Goal: Use online tool/utility: Utilize a website feature to perform a specific function

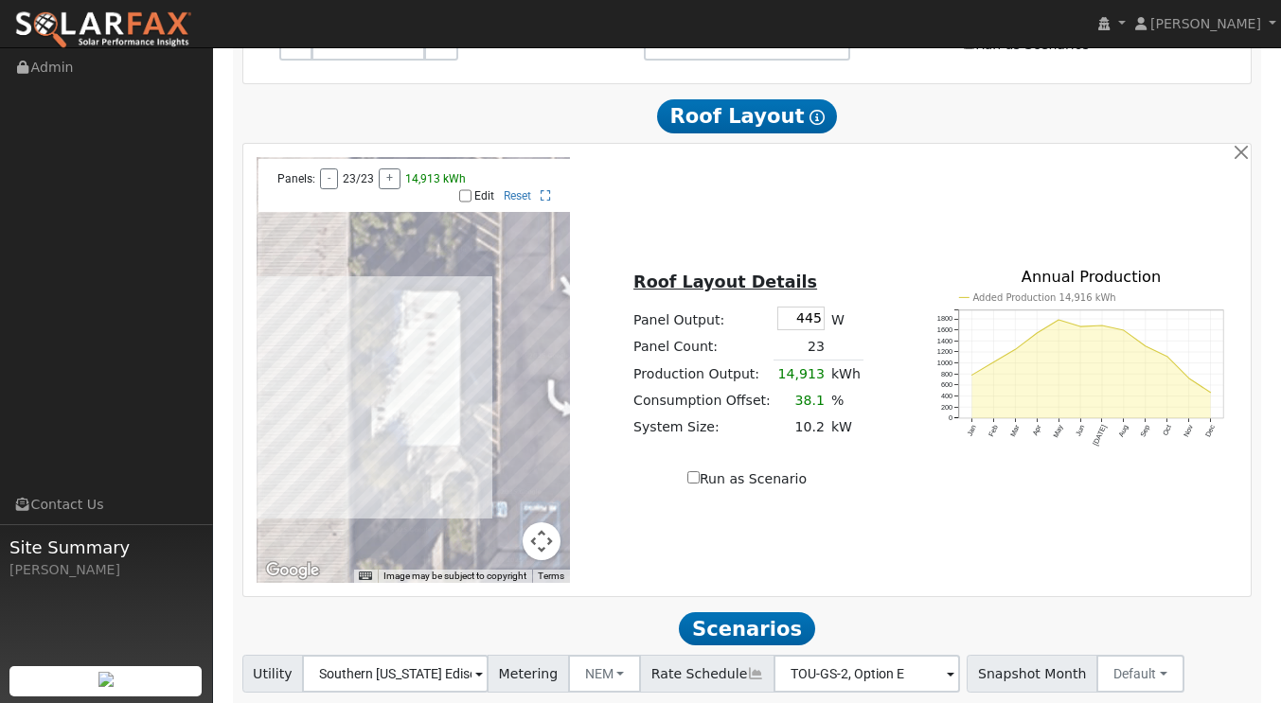
scroll to position [1325, 0]
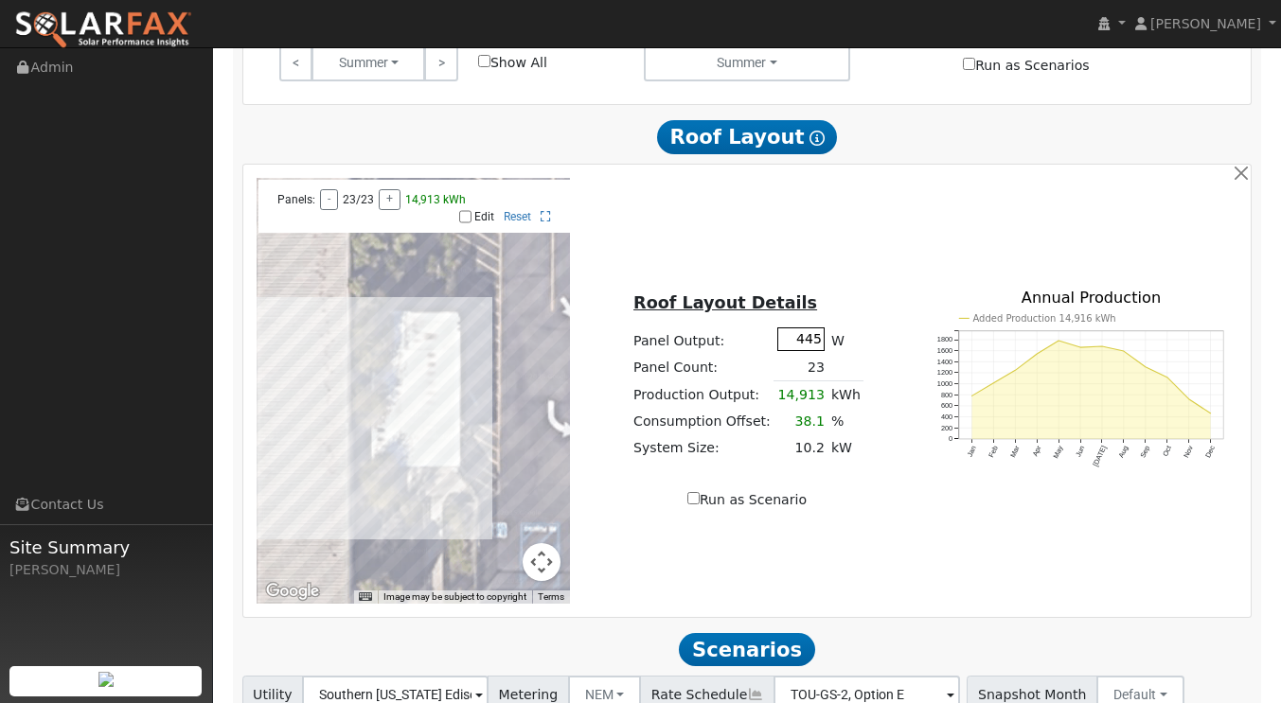
click at [814, 328] on input "445" at bounding box center [800, 340] width 47 height 24
type input "440"
type input "39102"
click at [815, 354] on td "23" at bounding box center [800, 367] width 54 height 27
click at [816, 354] on td "23" at bounding box center [800, 367] width 54 height 27
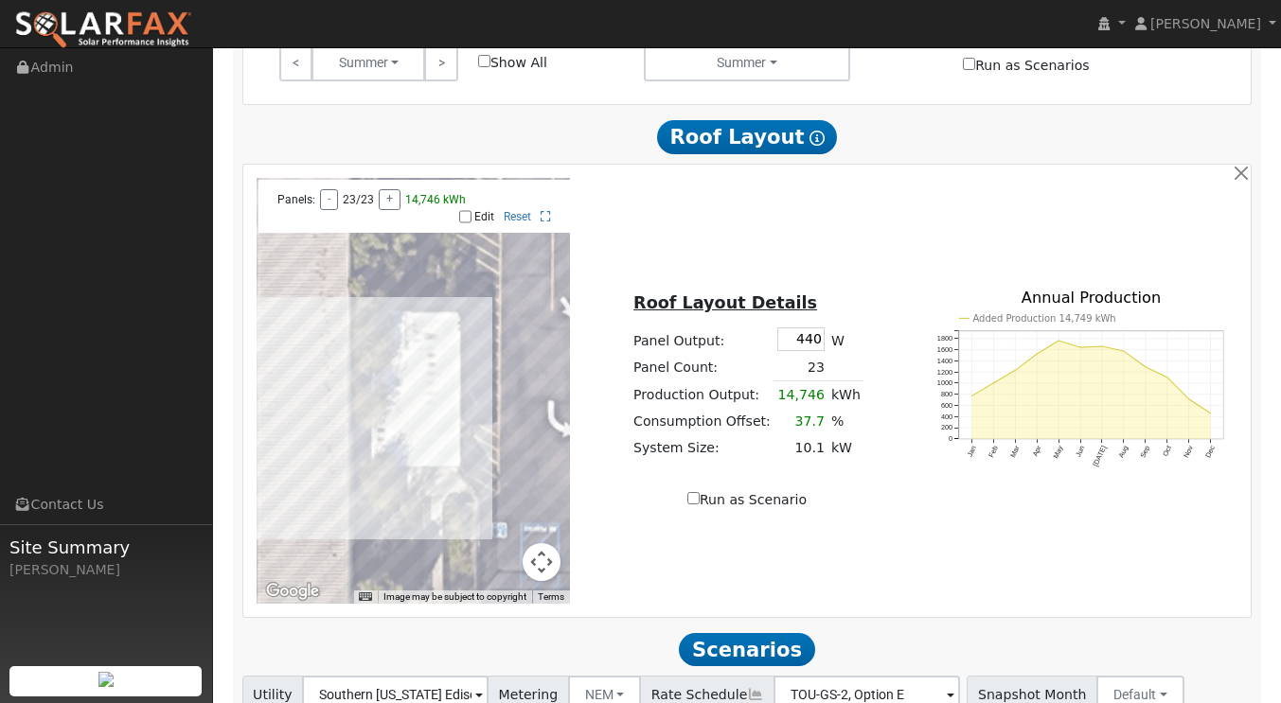
click at [816, 354] on td "23" at bounding box center [800, 367] width 54 height 27
click at [794, 354] on td "23" at bounding box center [800, 367] width 54 height 27
click at [801, 354] on td "23" at bounding box center [800, 367] width 54 height 27
click at [795, 354] on td "23" at bounding box center [800, 367] width 54 height 27
click at [808, 354] on td "23" at bounding box center [800, 367] width 54 height 27
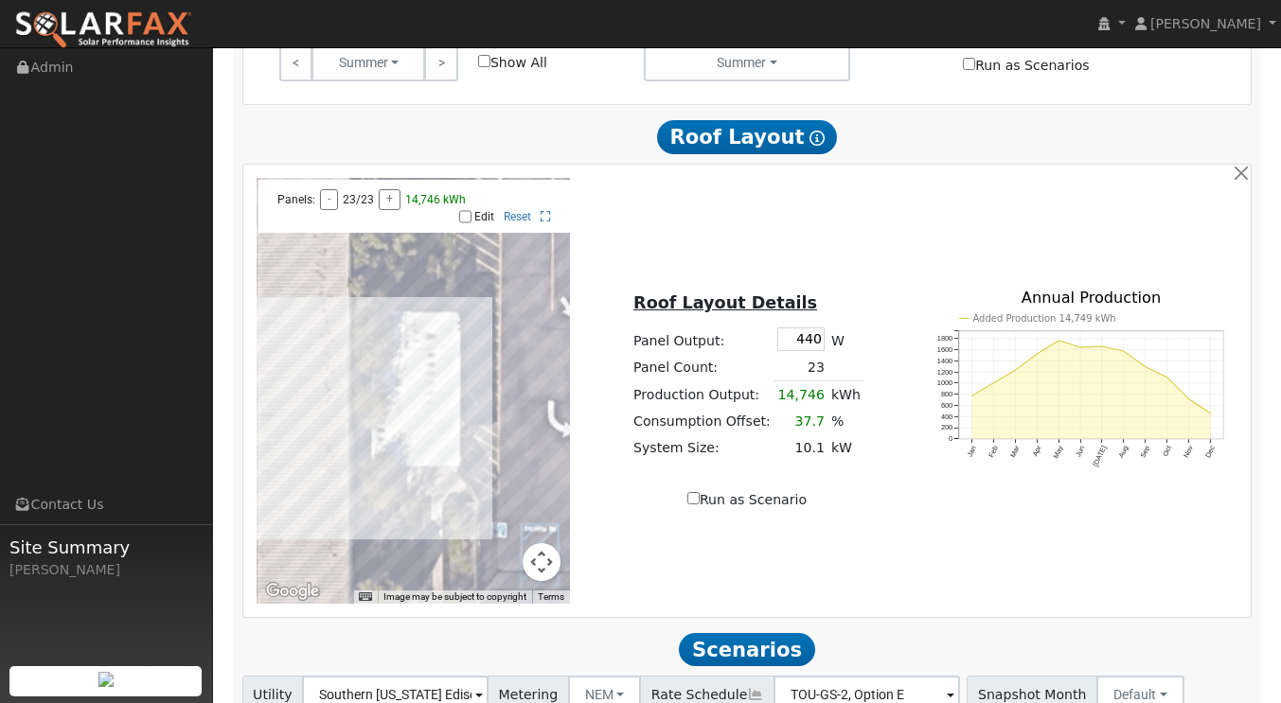
click at [808, 382] on td "14,746" at bounding box center [800, 395] width 54 height 27
click at [814, 354] on td "23" at bounding box center [800, 367] width 54 height 27
click at [867, 490] on div "Run as Scenario" at bounding box center [747, 500] width 314 height 20
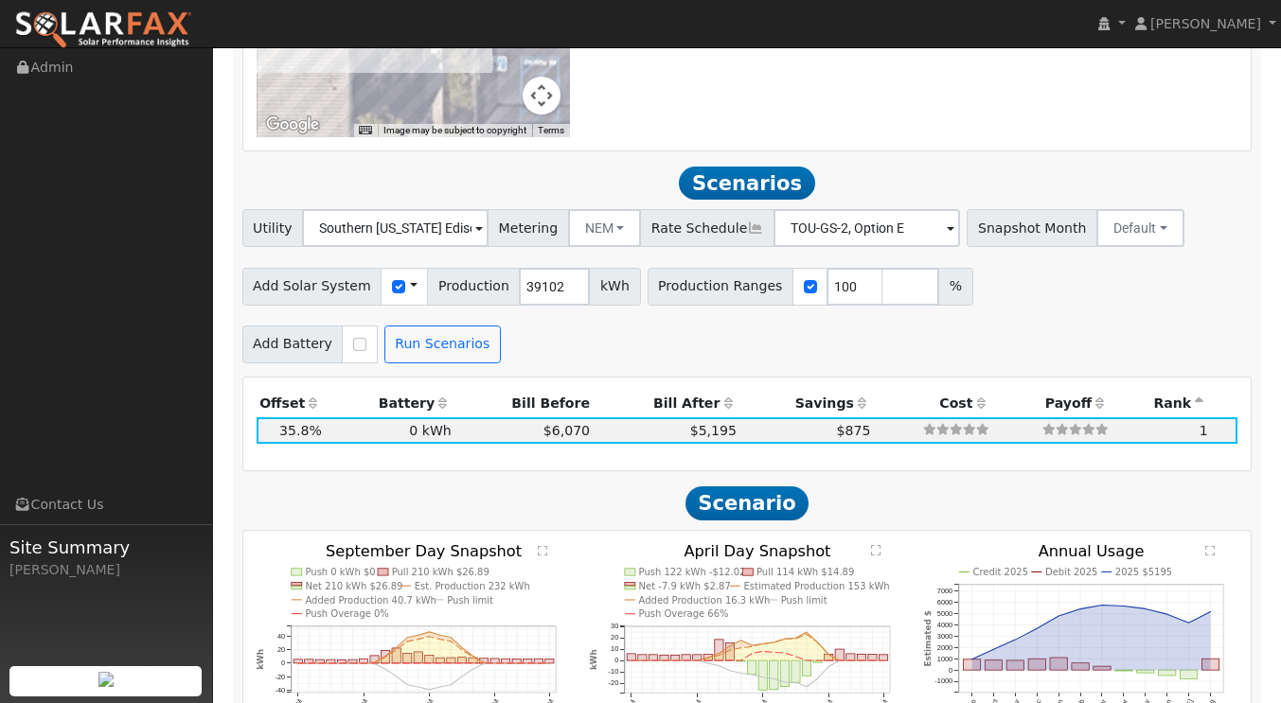
scroll to position [1799, 0]
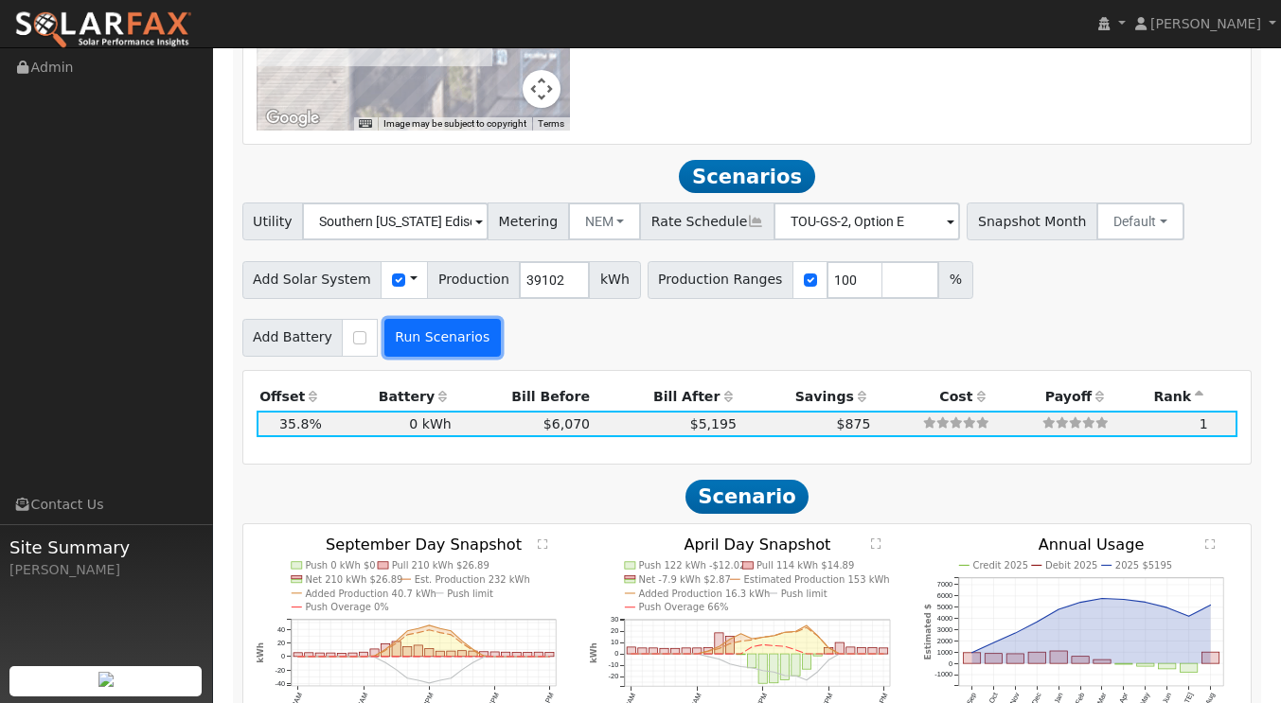
click at [423, 319] on button "Run Scenarios" at bounding box center [442, 338] width 116 height 38
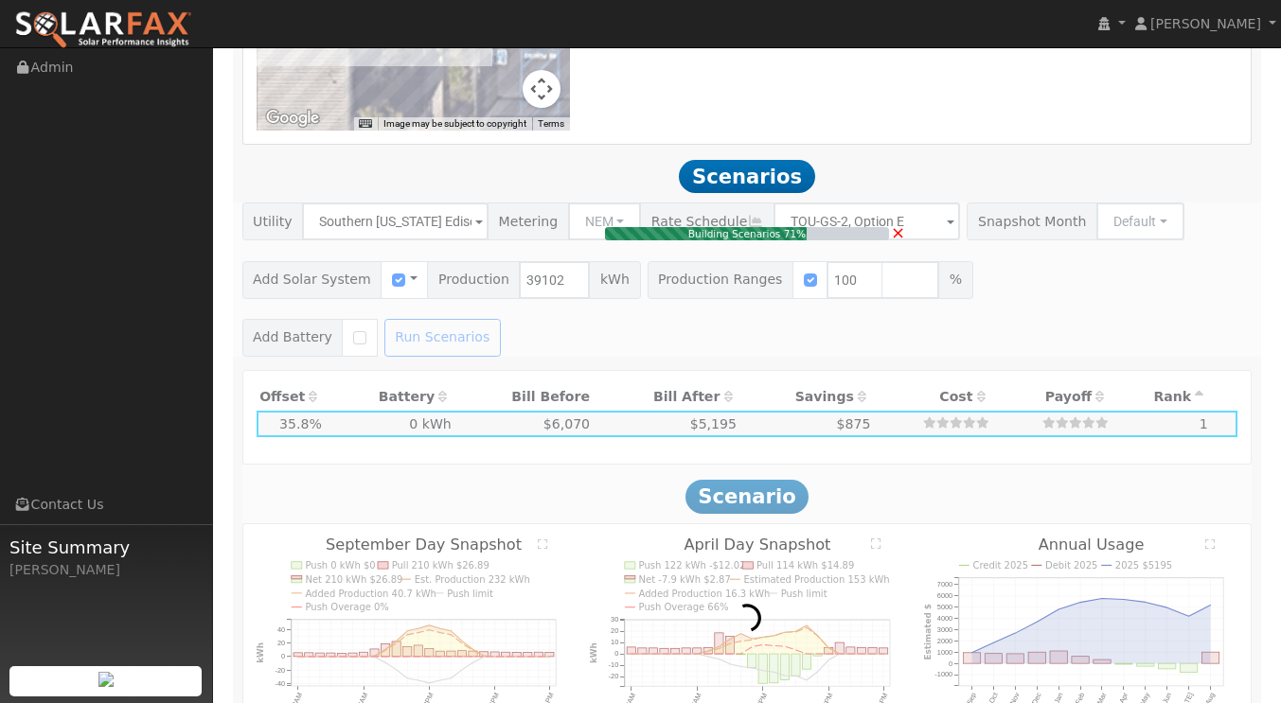
type input "$91,238"
type input "$27,371"
type input "26.1"
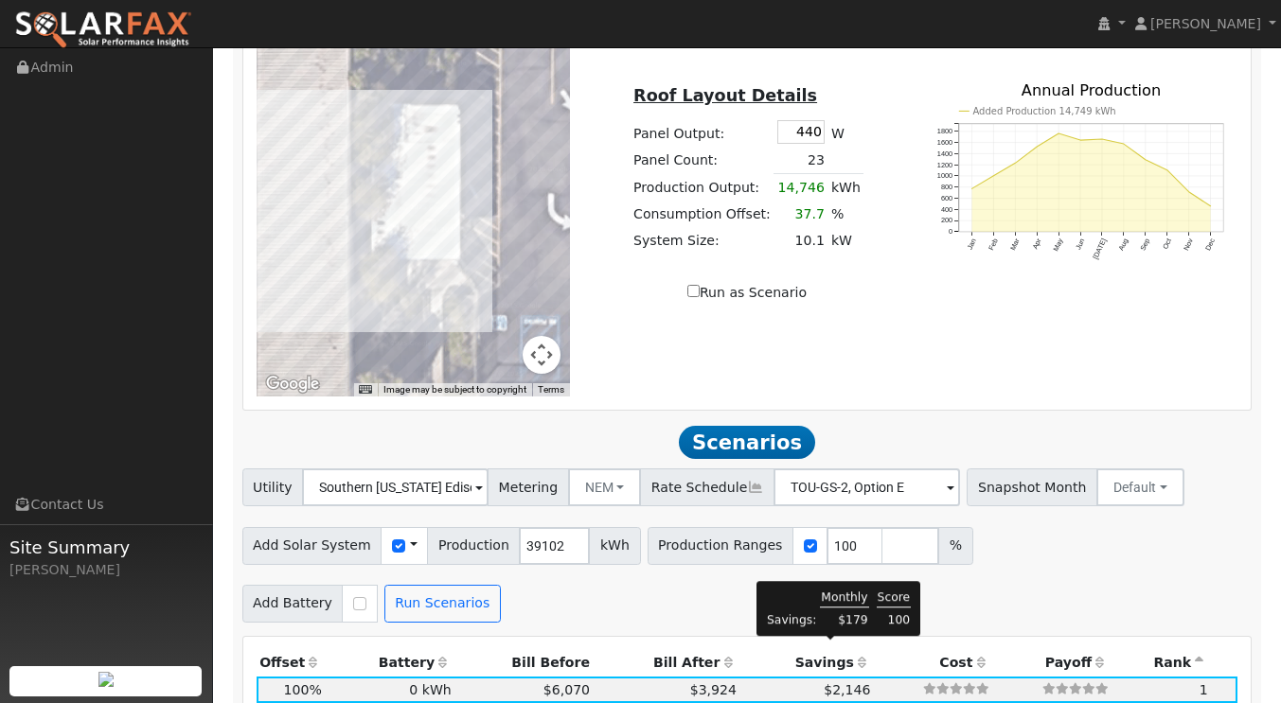
scroll to position [1481, 0]
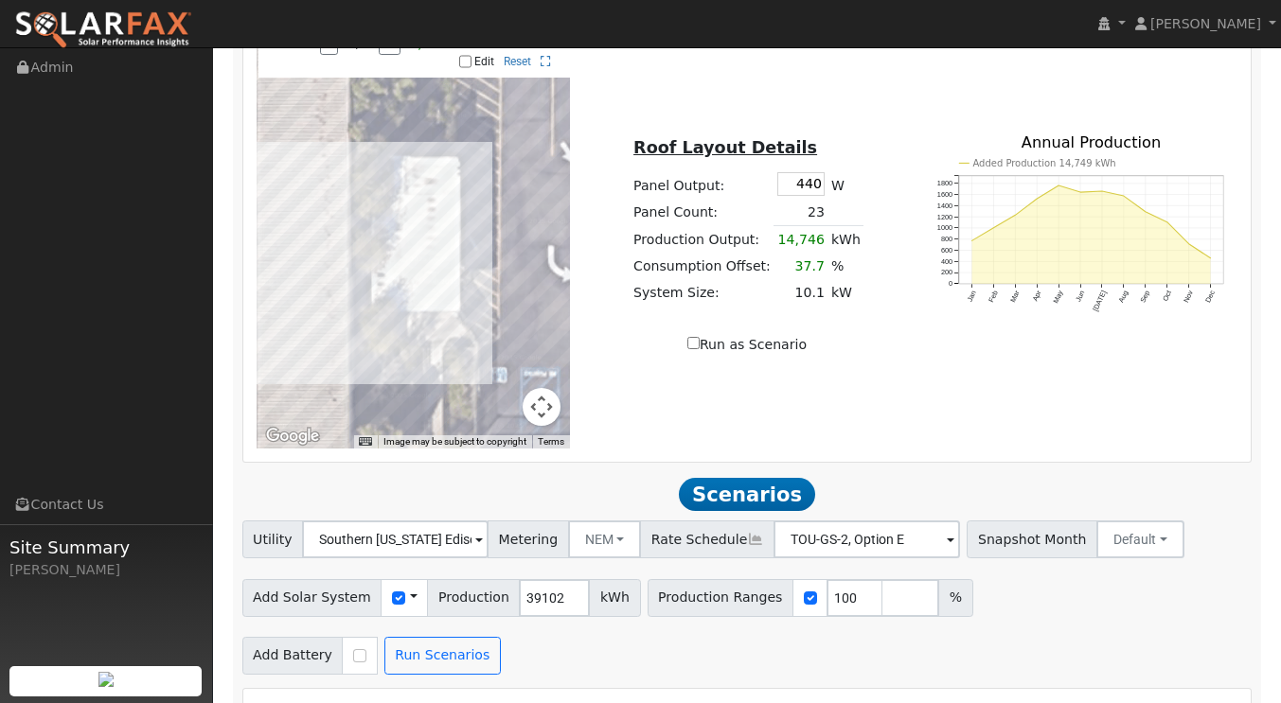
click at [796, 199] on td "23" at bounding box center [800, 212] width 54 height 27
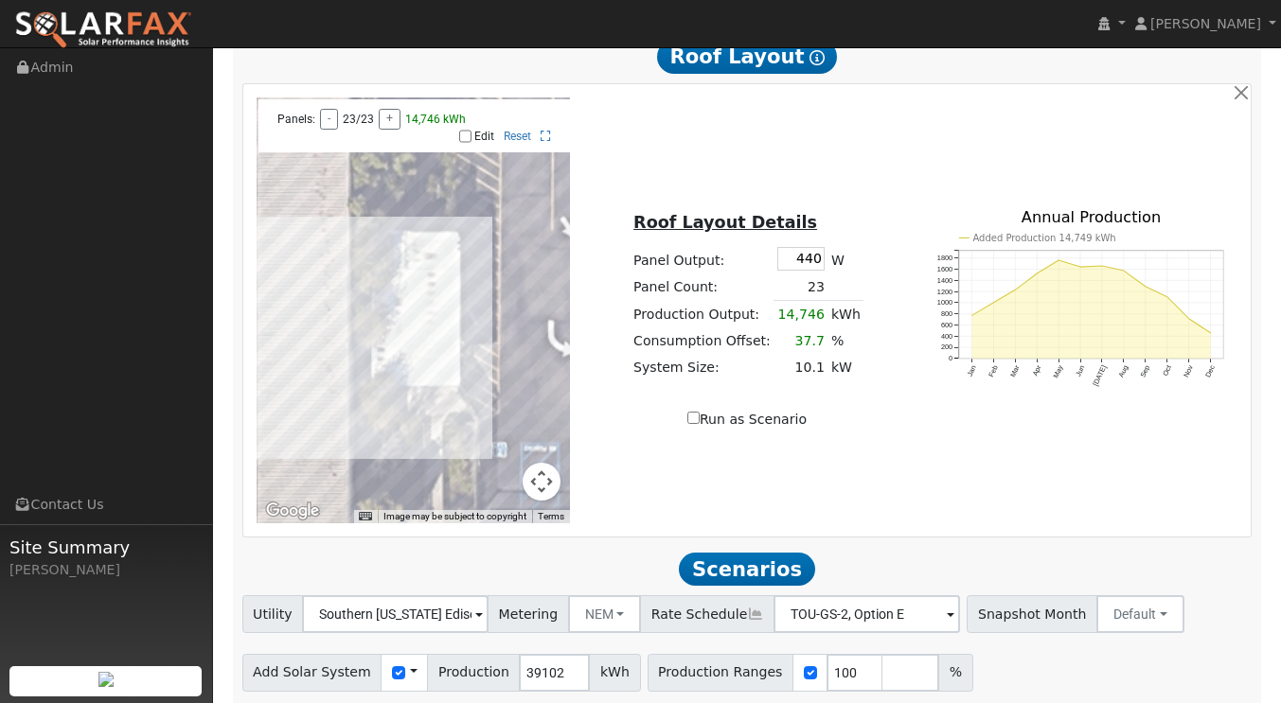
scroll to position [1386, 0]
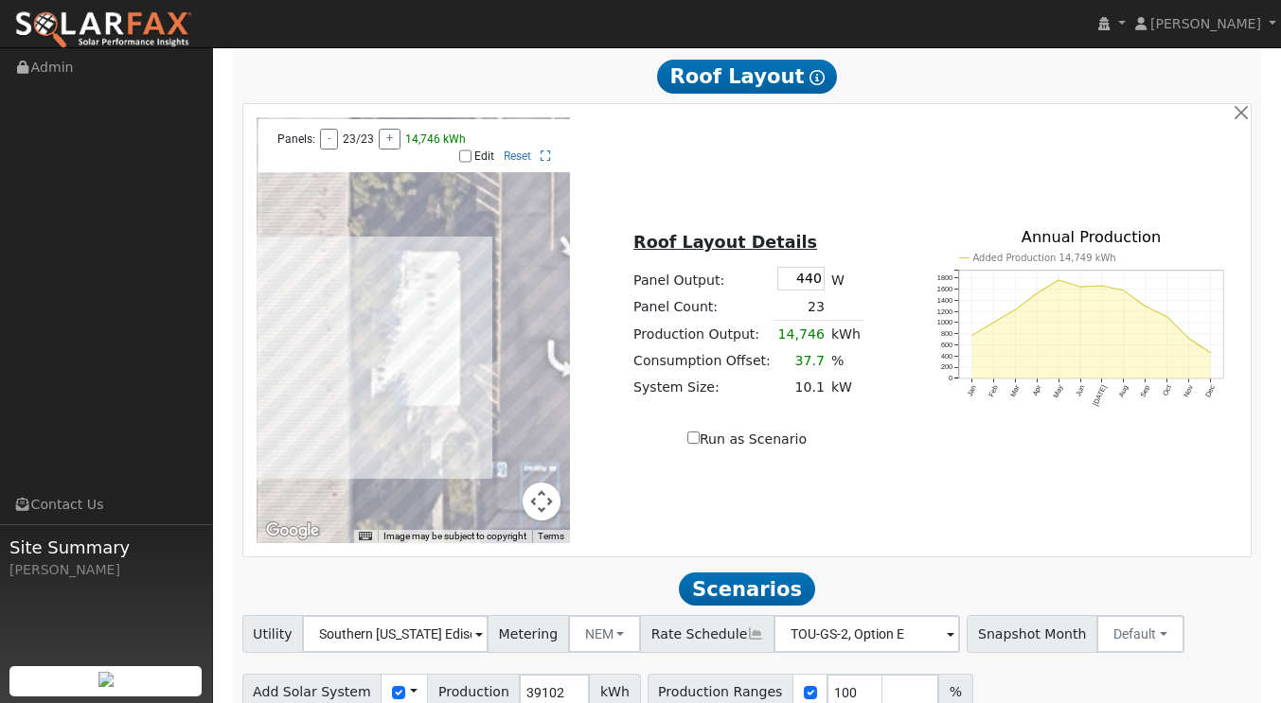
click at [802, 293] on td "23" at bounding box center [800, 306] width 54 height 27
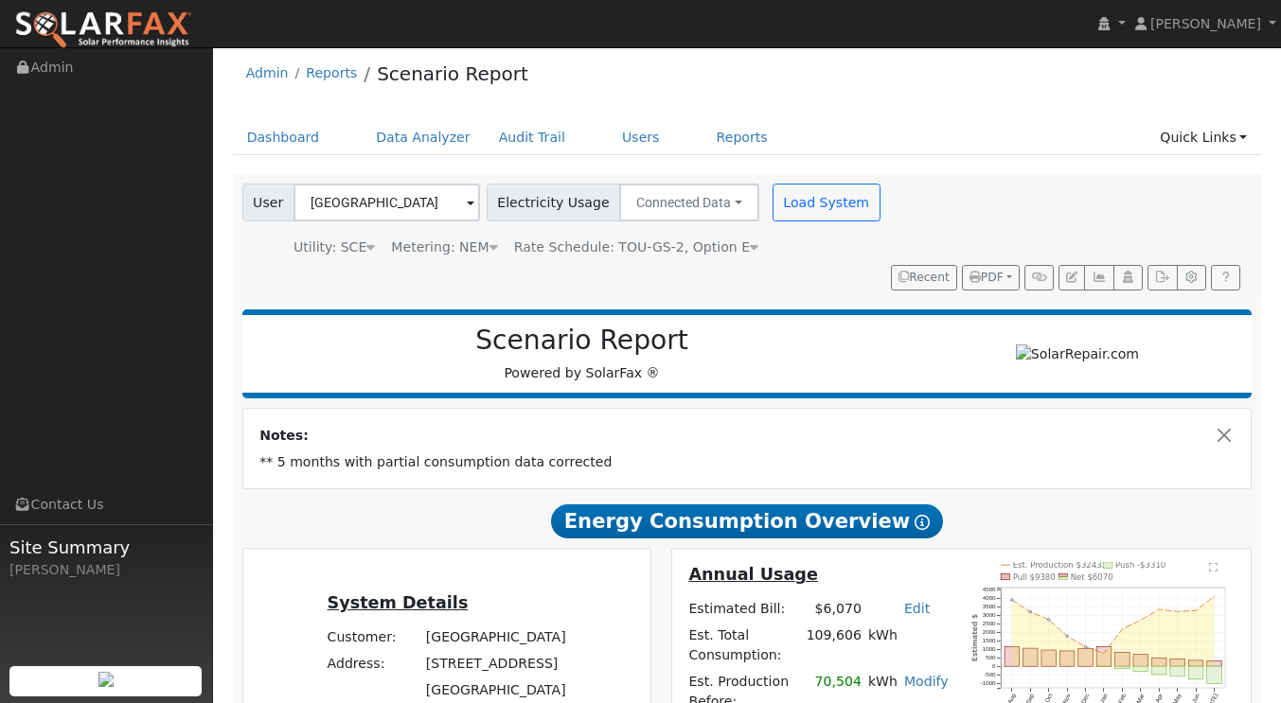
scroll to position [0, 0]
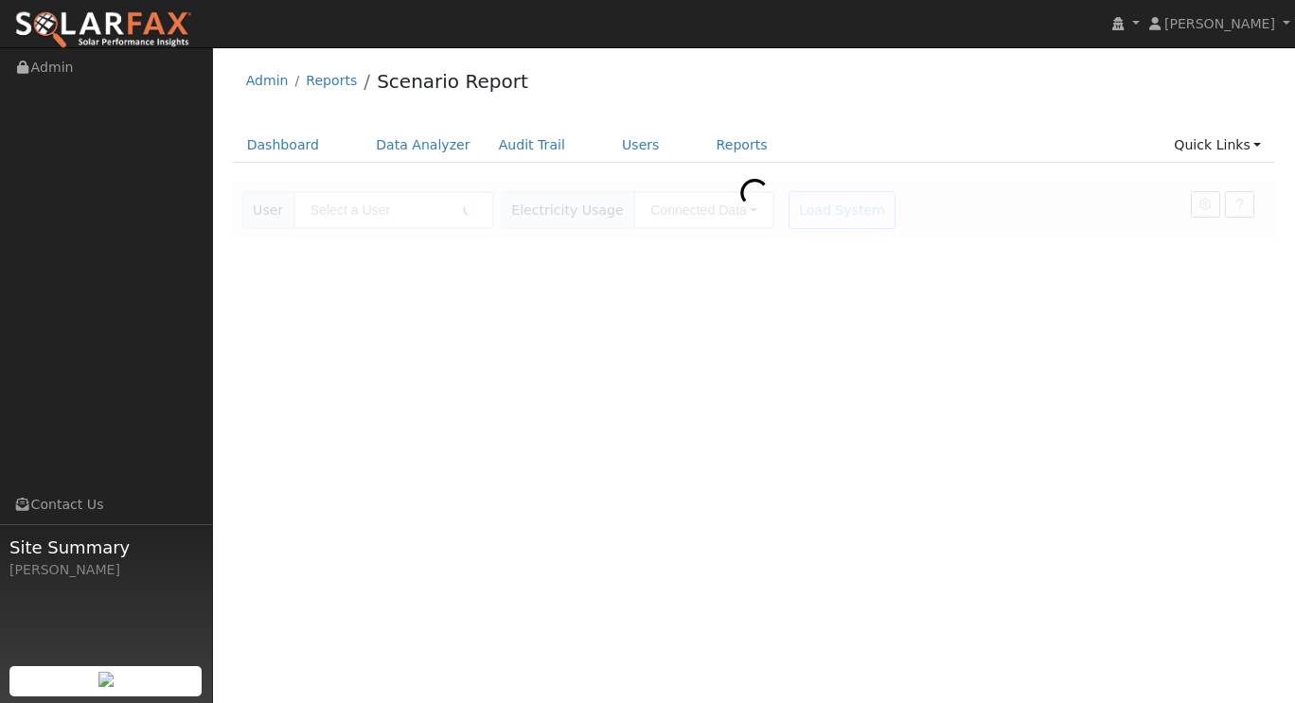
type input "[GEOGRAPHIC_DATA]"
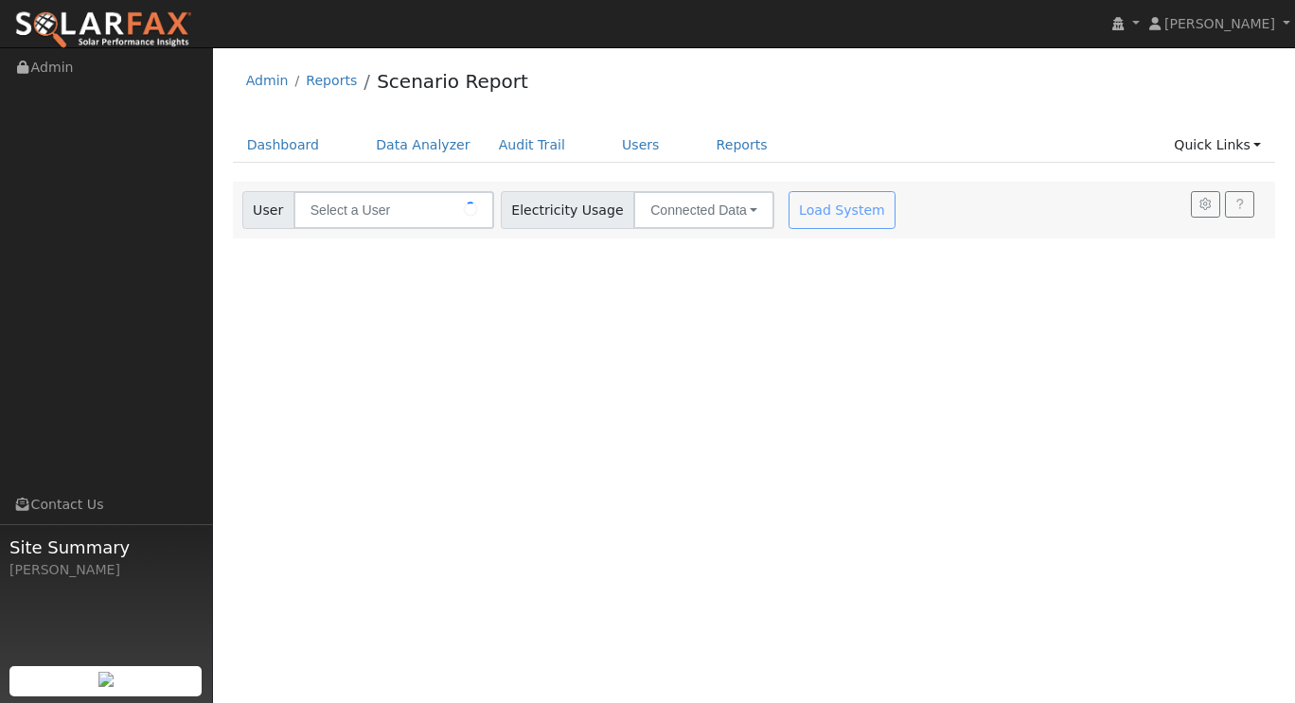
type input "[GEOGRAPHIC_DATA]"
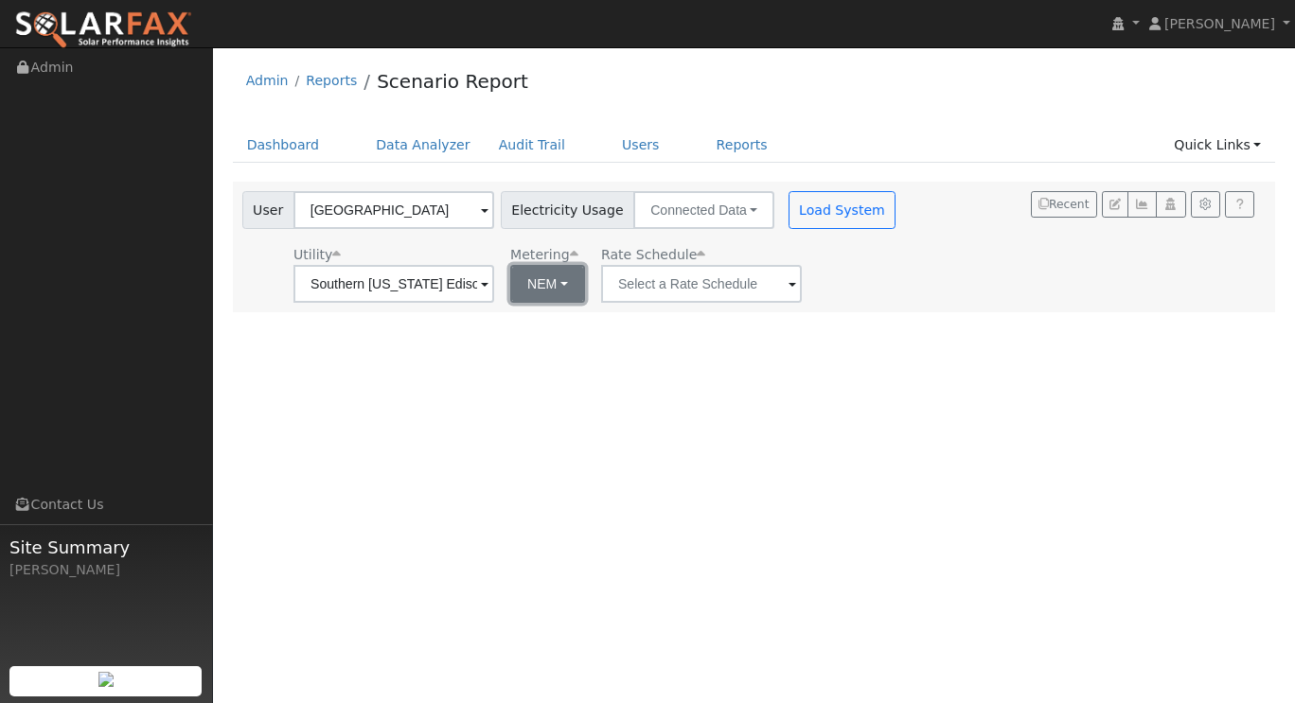
click at [569, 293] on button "NEM" at bounding box center [547, 284] width 75 height 38
click at [494, 277] on input "text" at bounding box center [393, 284] width 201 height 38
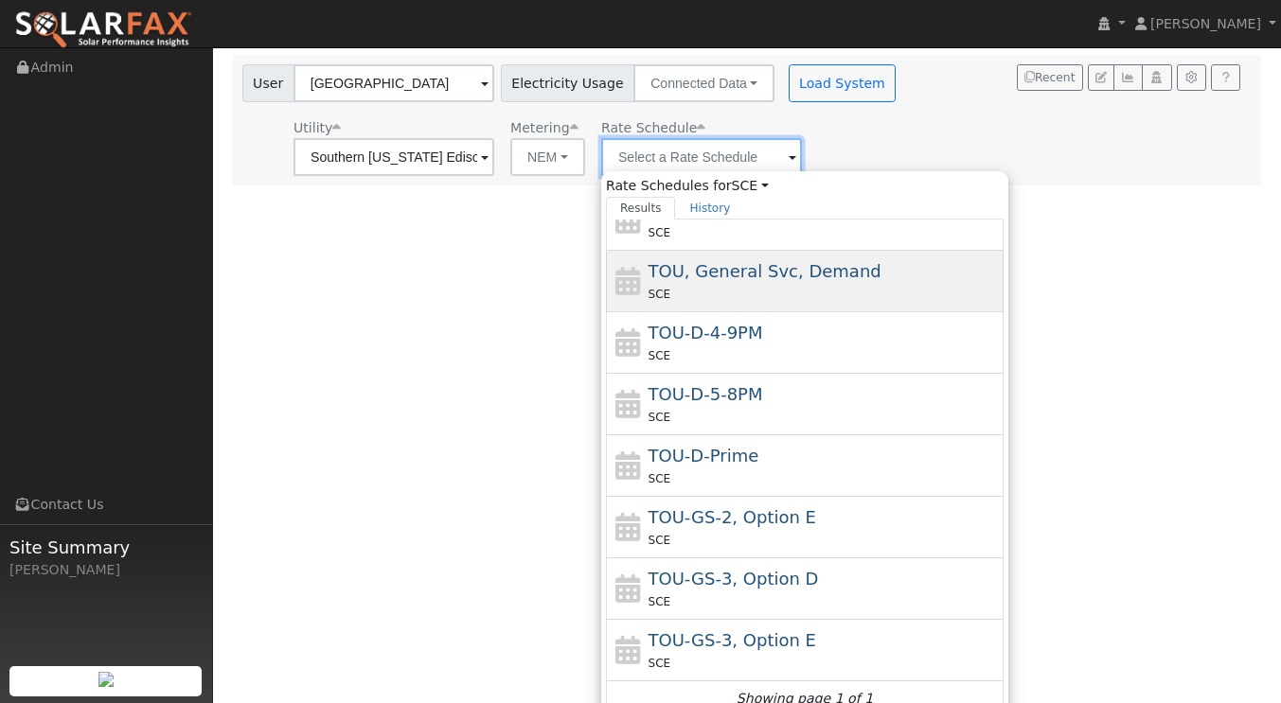
scroll to position [144, 0]
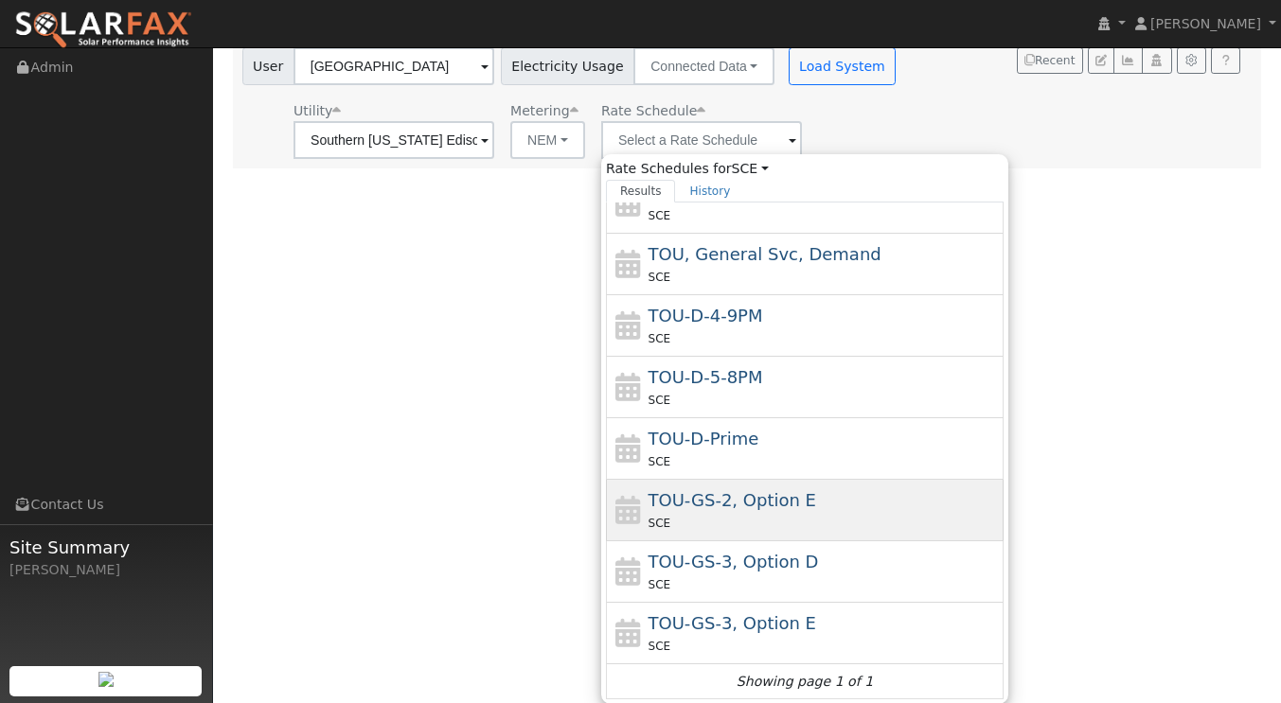
click at [764, 515] on div "SCE" at bounding box center [823, 523] width 351 height 20
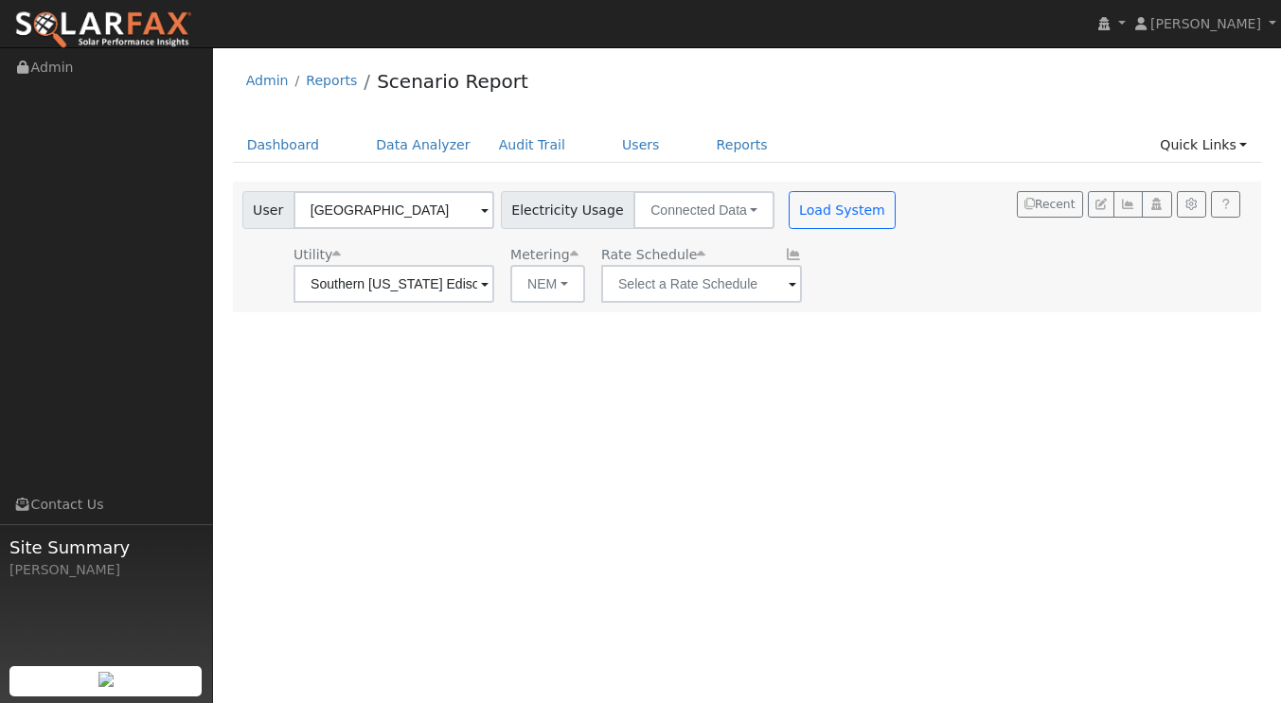
type input "TOU-GS-2, Option E"
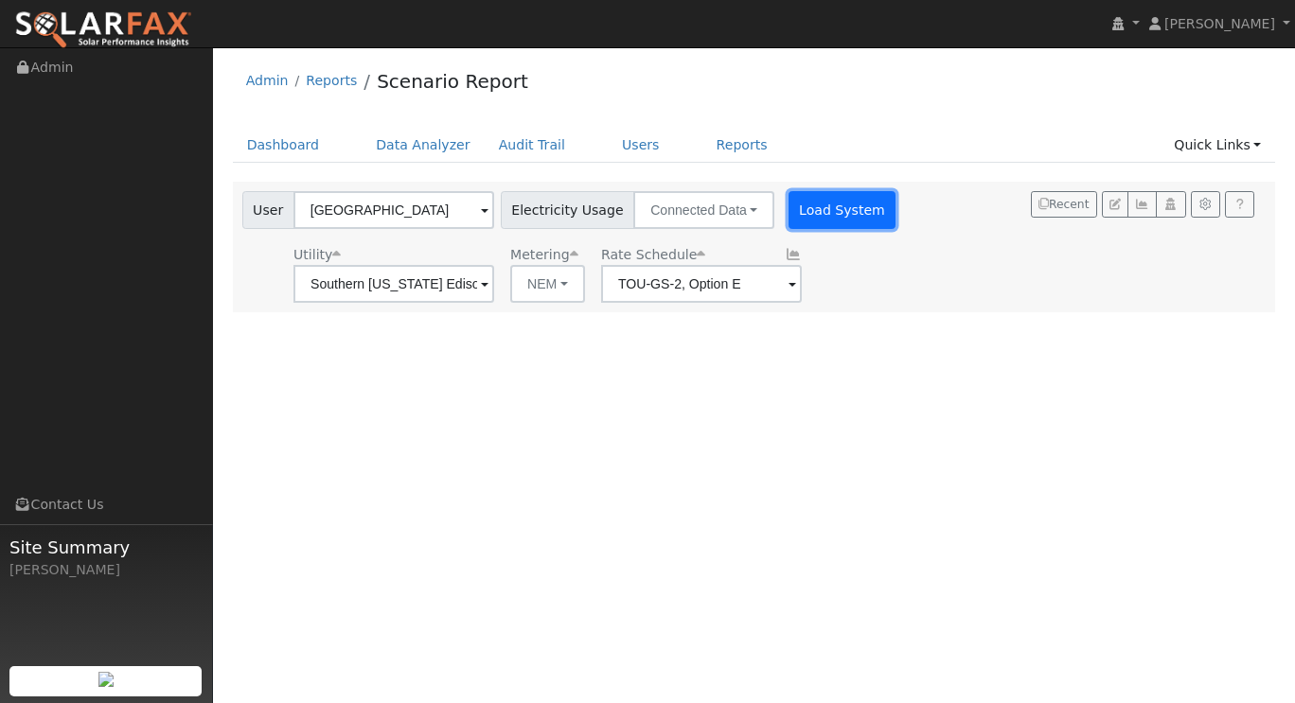
click at [808, 203] on button "Load System" at bounding box center [843, 210] width 108 height 38
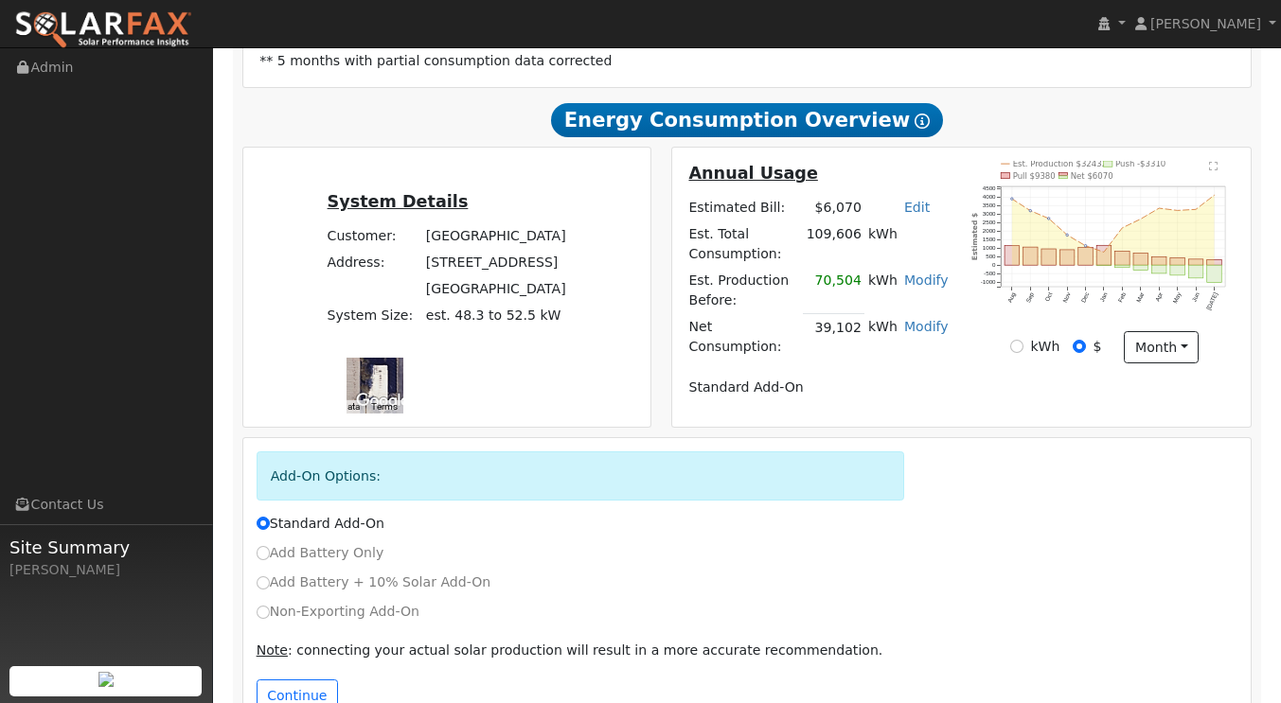
scroll to position [417, 0]
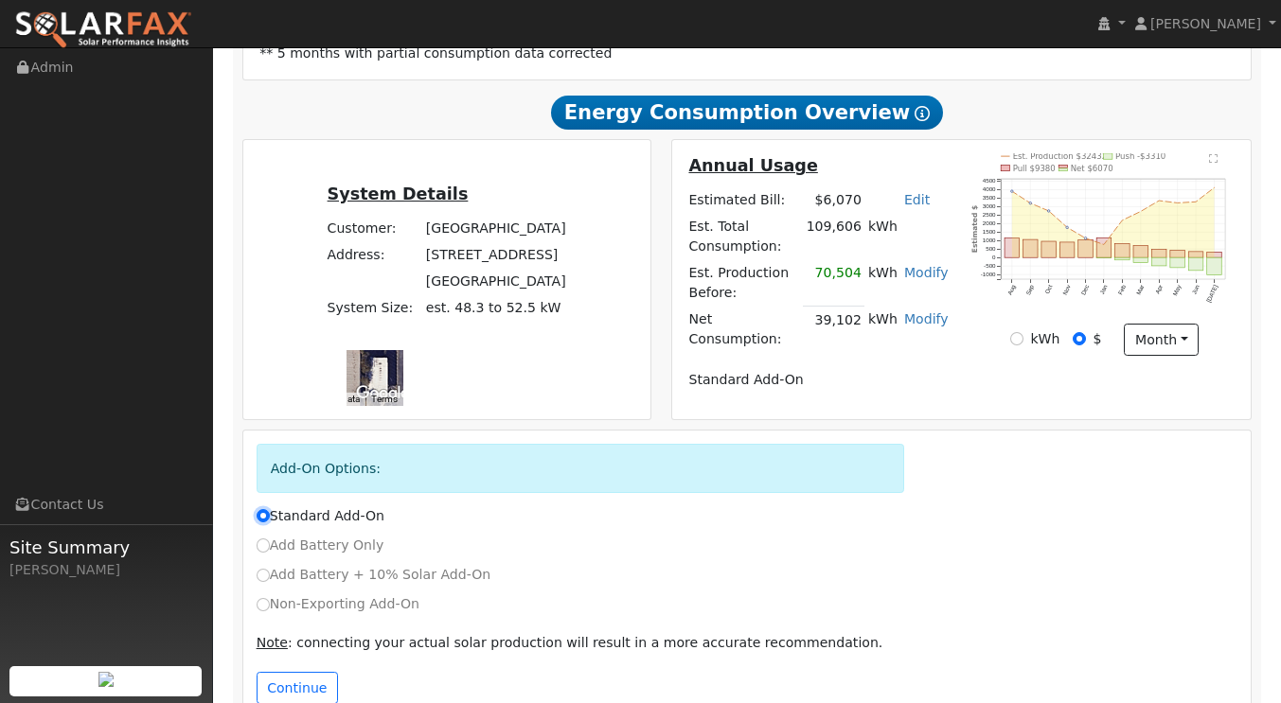
click at [266, 509] on input "Standard Add-On" at bounding box center [263, 515] width 13 height 13
click at [311, 672] on button "Continue" at bounding box center [297, 688] width 81 height 32
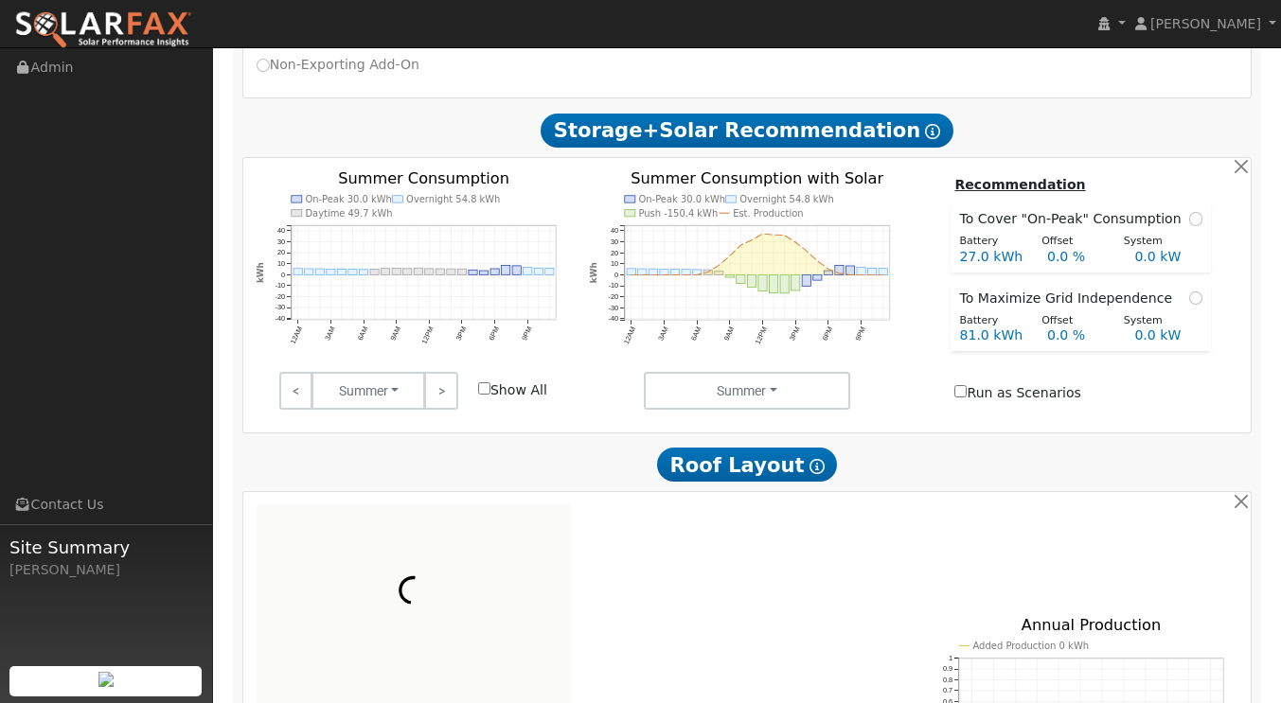
scroll to position [969, 0]
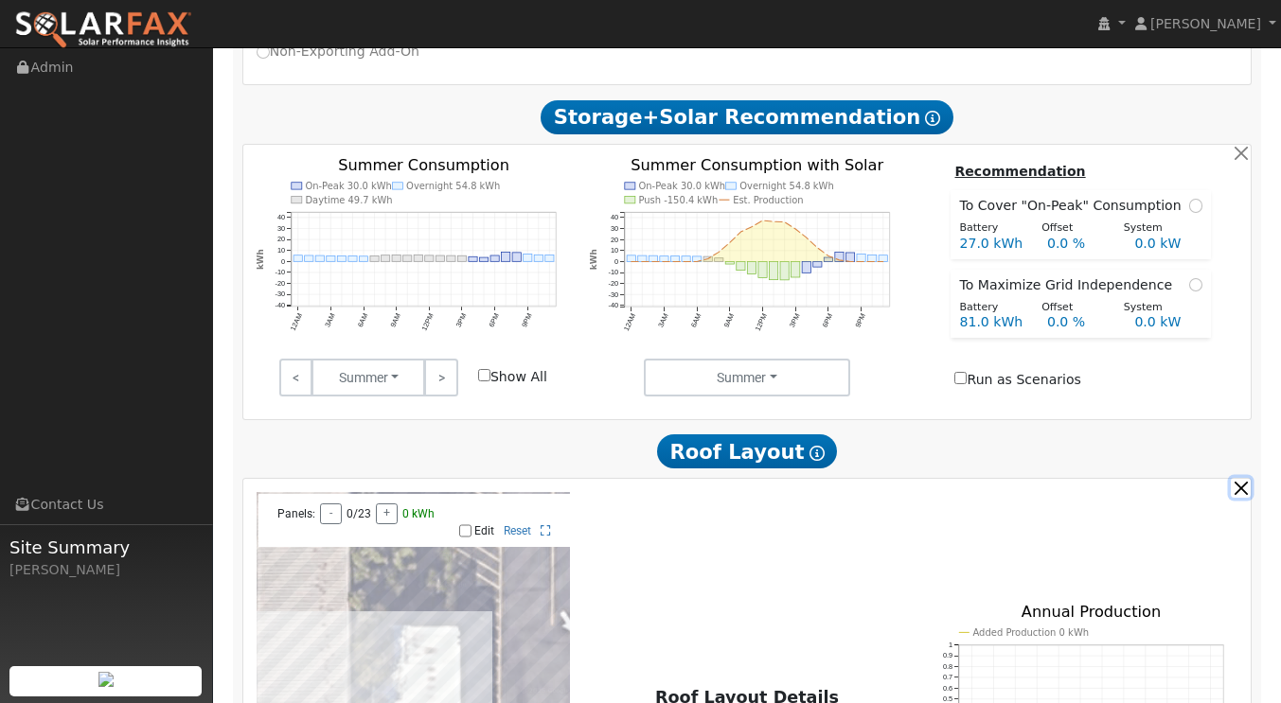
click at [1244, 478] on button "button" at bounding box center [1241, 488] width 20 height 20
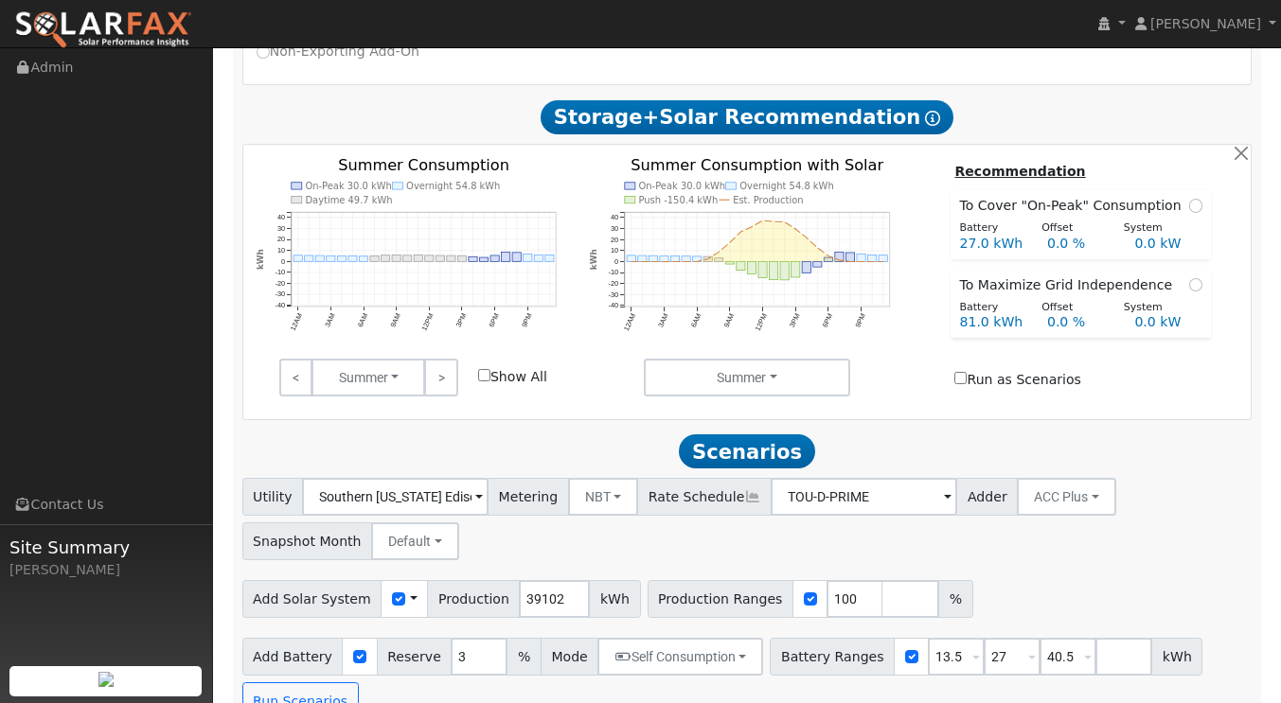
scroll to position [965, 0]
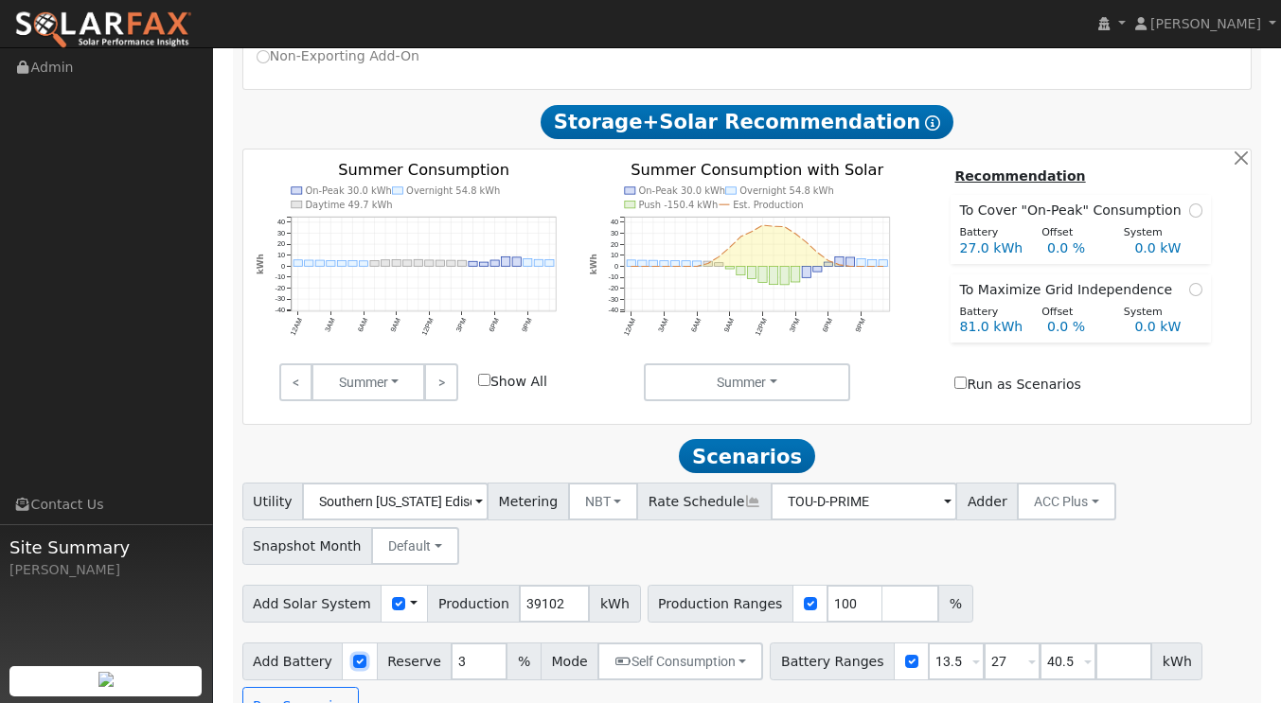
click at [353, 655] on input "checkbox" at bounding box center [359, 661] width 13 height 13
checkbox input "false"
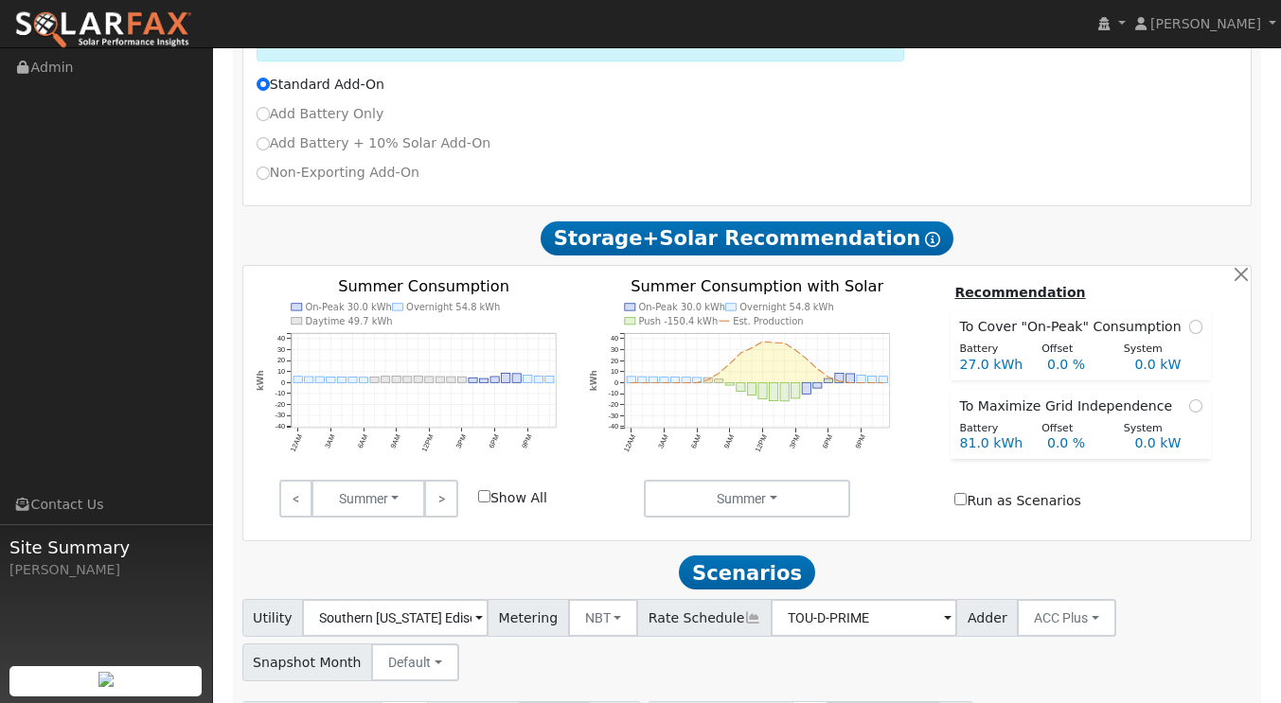
scroll to position [920, 0]
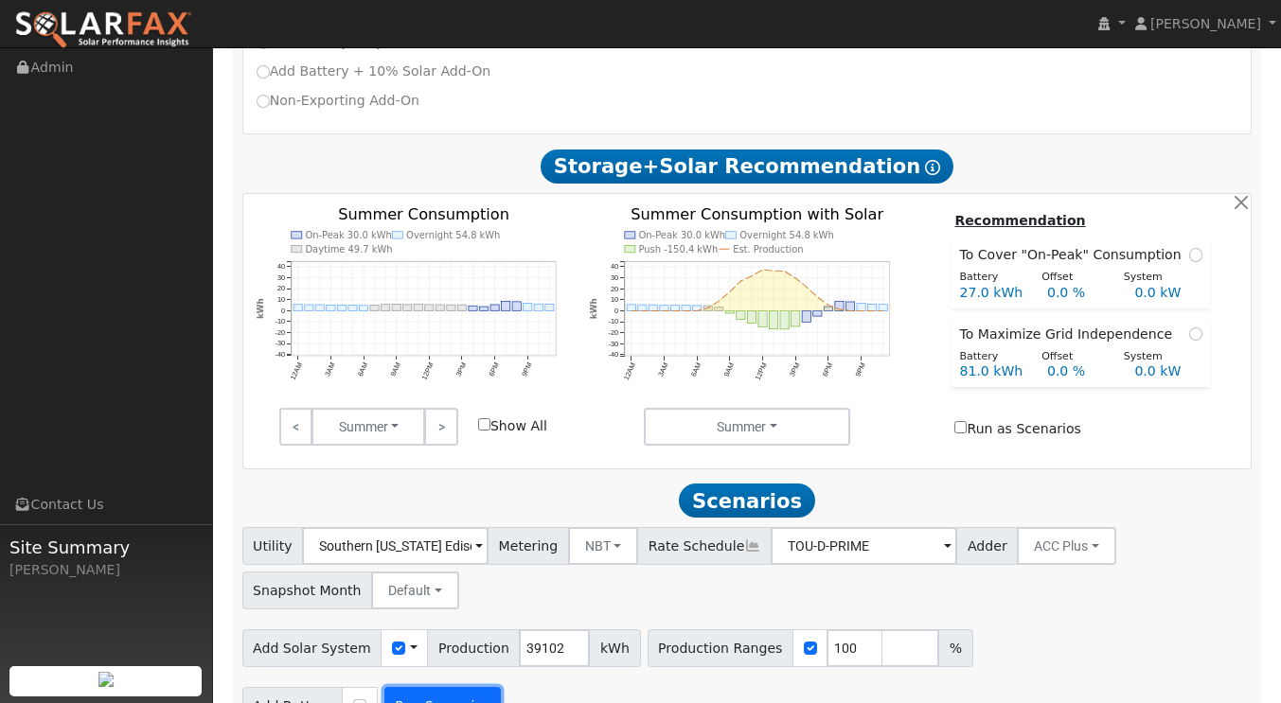
click at [411, 687] on button "Run Scenarios" at bounding box center [442, 706] width 116 height 38
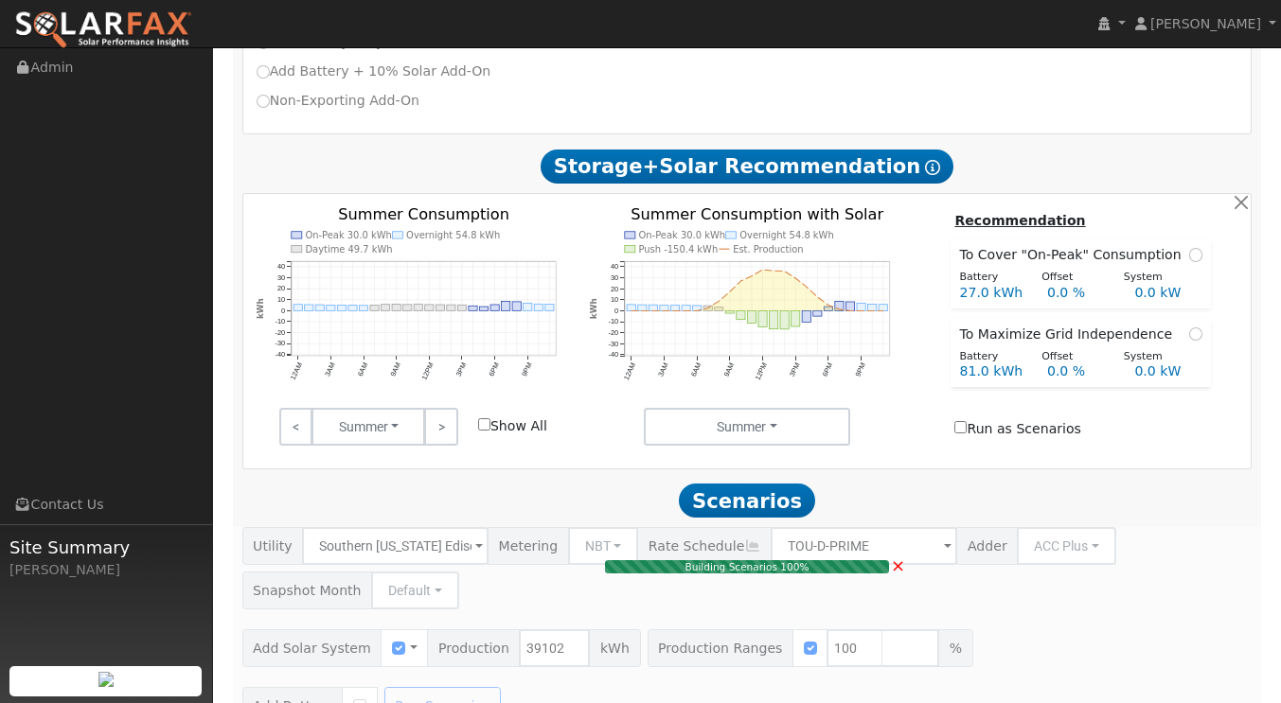
type input "26.1"
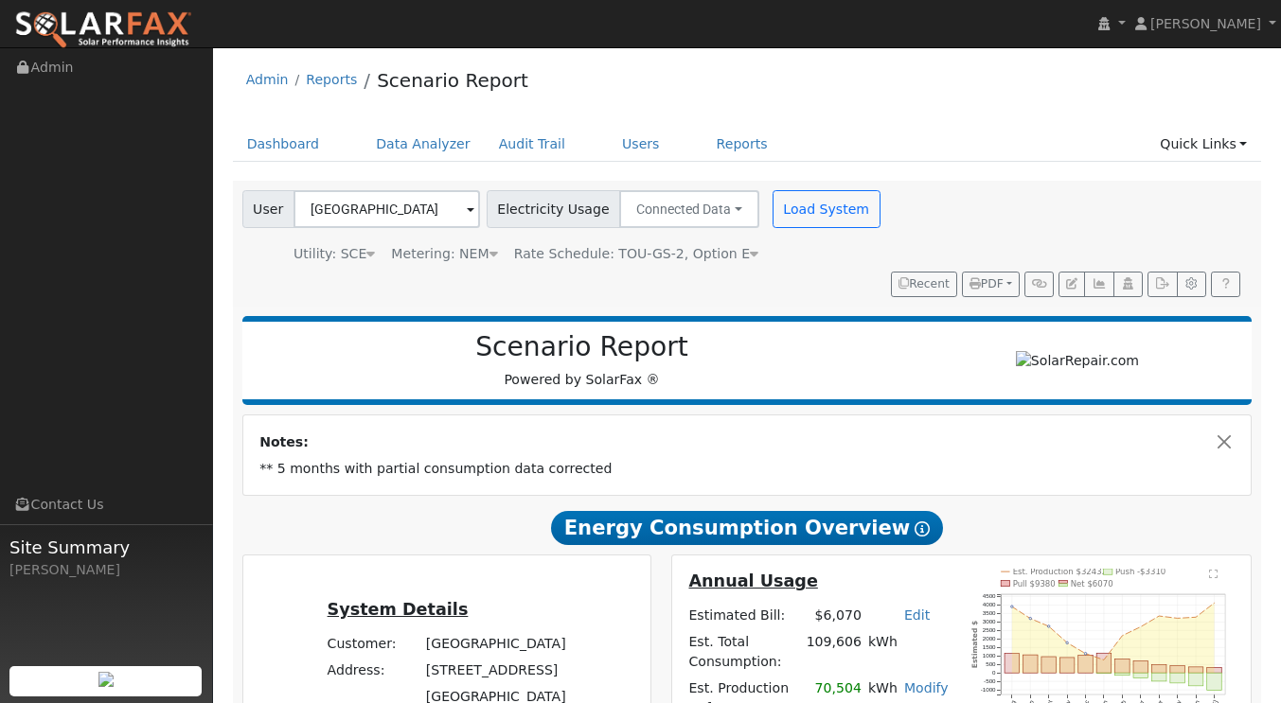
scroll to position [0, 0]
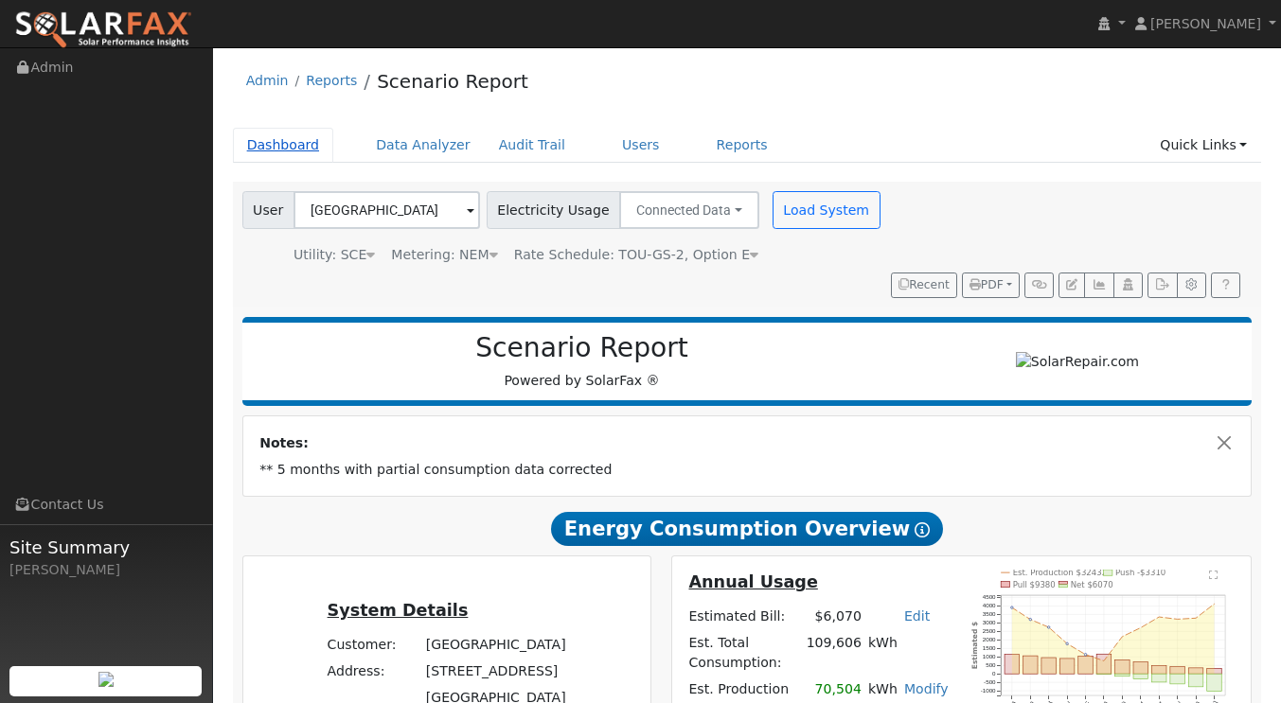
click at [251, 144] on link "Dashboard" at bounding box center [283, 145] width 101 height 35
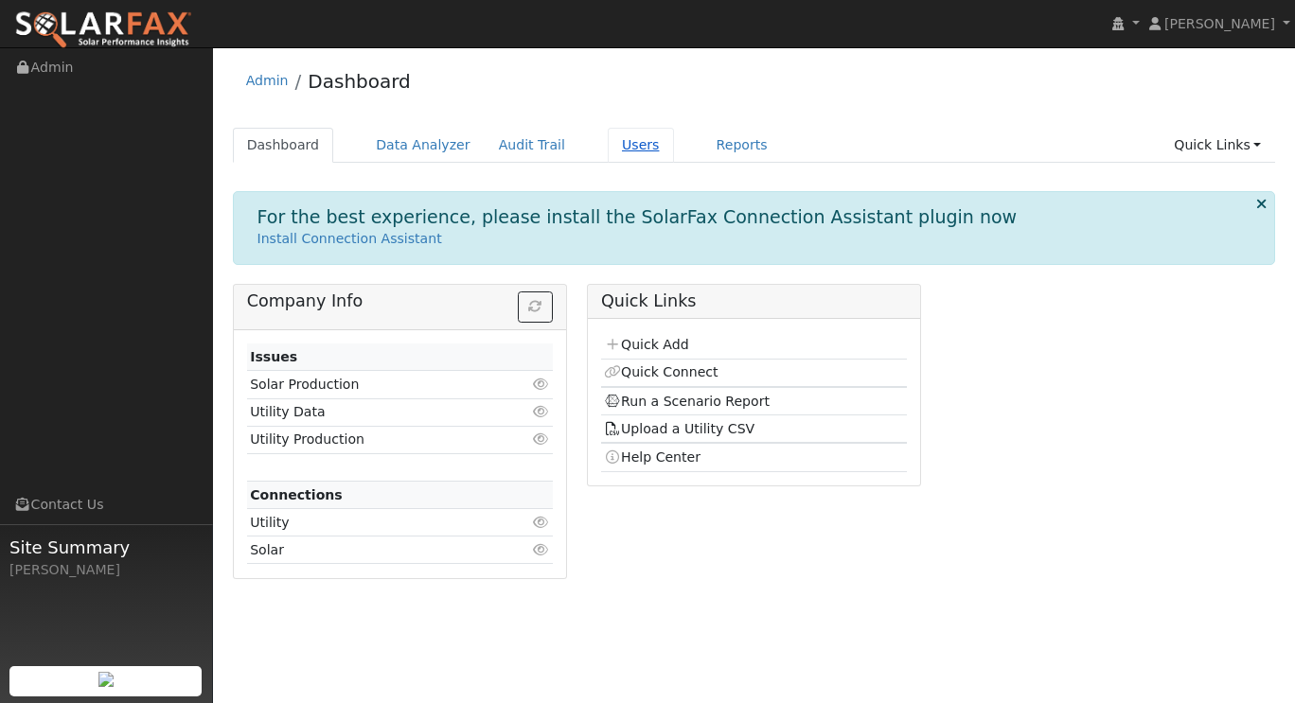
click at [608, 156] on link "Users" at bounding box center [641, 145] width 66 height 35
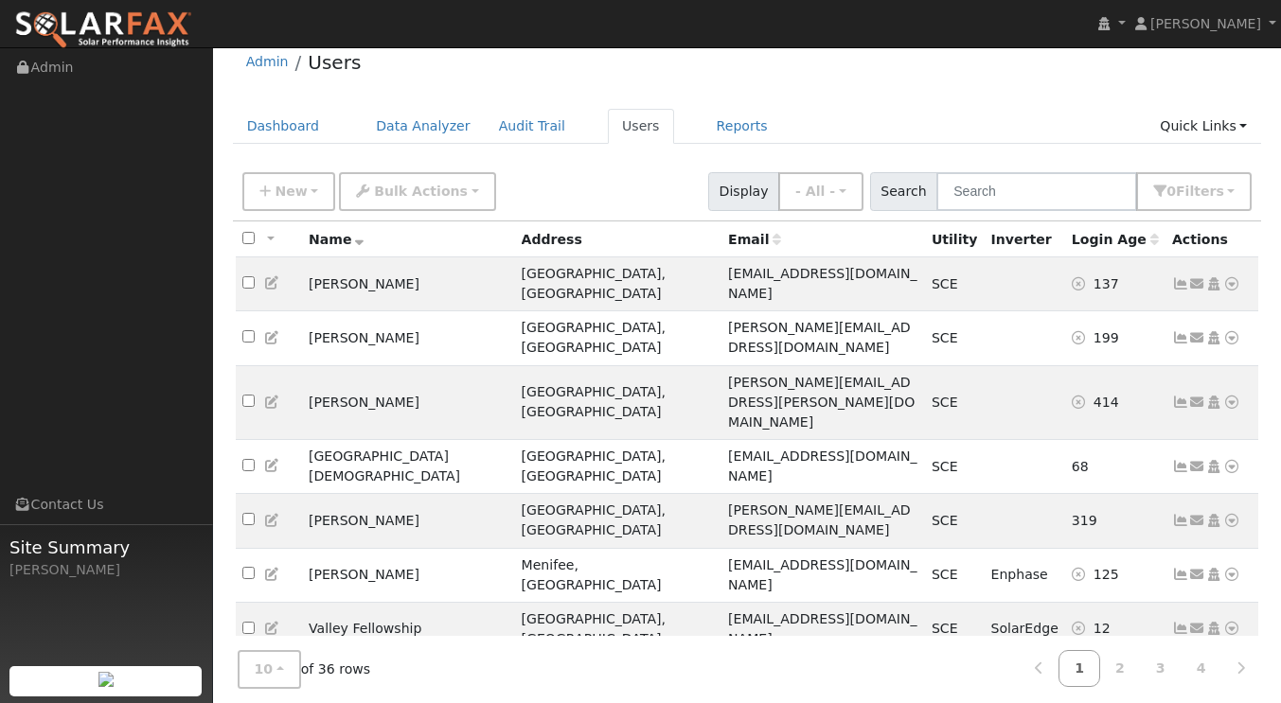
scroll to position [36, 0]
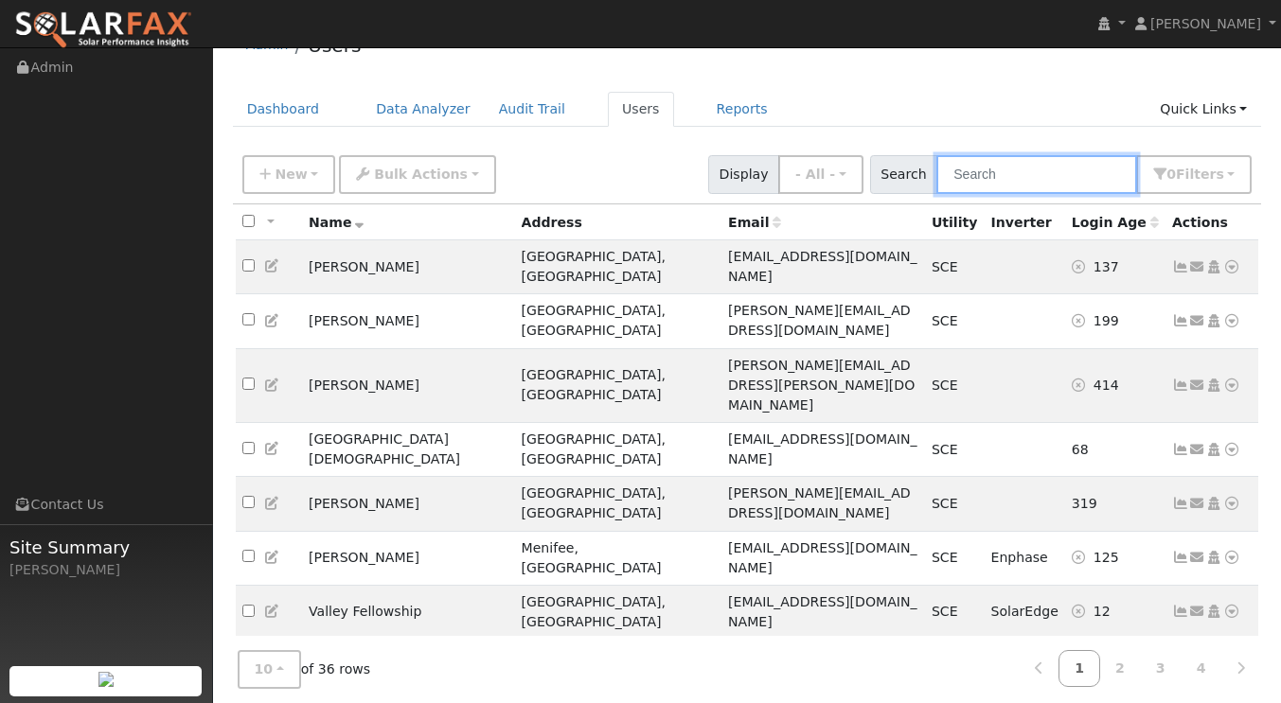
click at [1014, 171] on input "text" at bounding box center [1036, 174] width 201 height 39
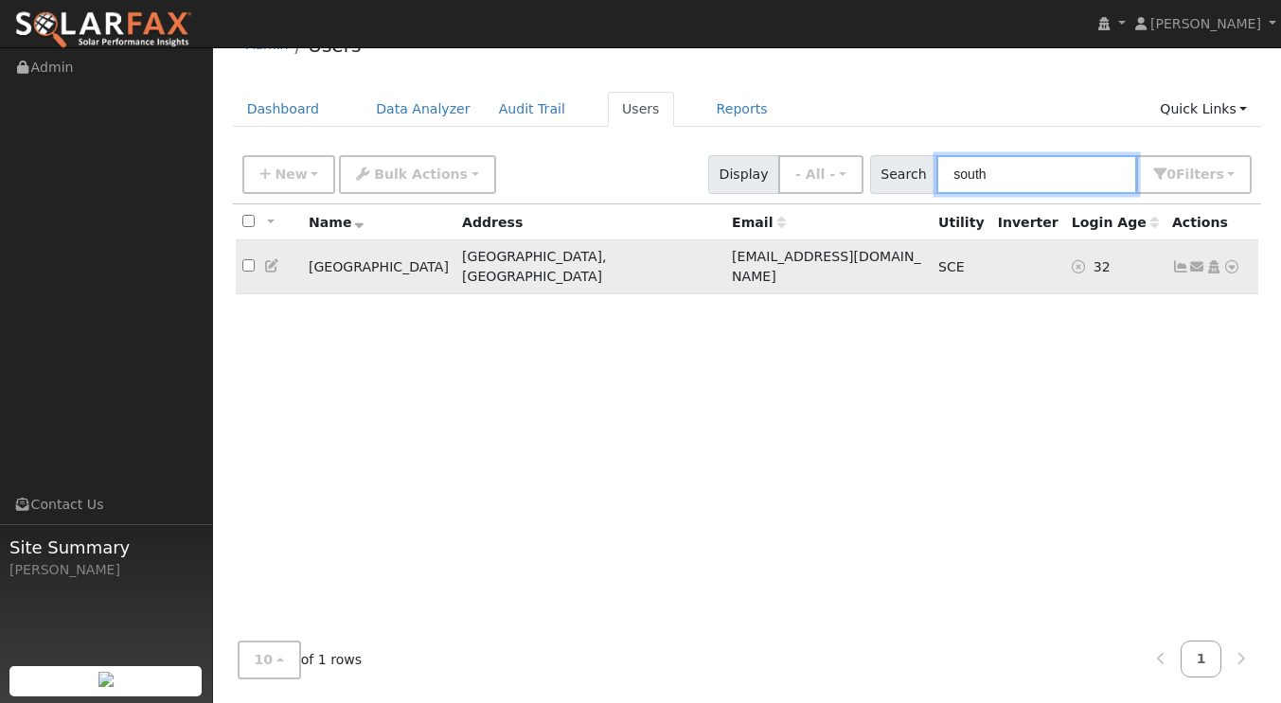
type input "south"
click at [1180, 260] on icon at bounding box center [1180, 266] width 17 height 13
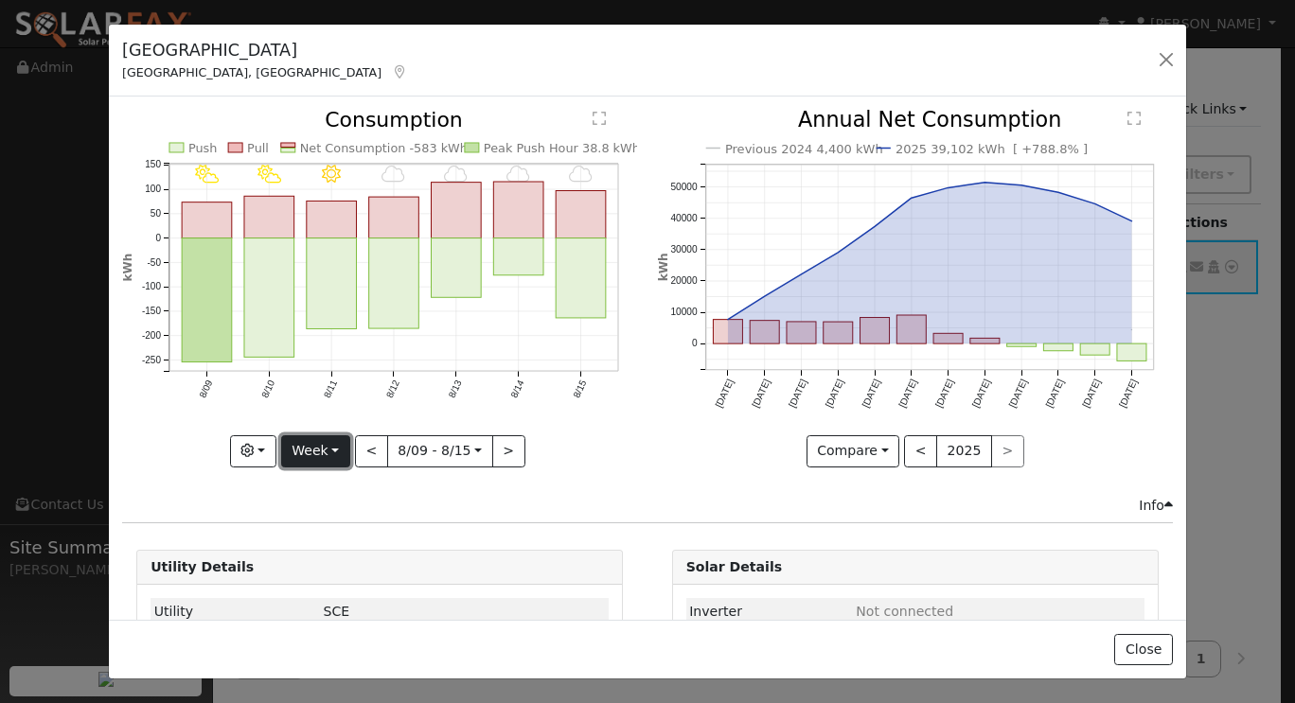
click at [337, 452] on button "Week" at bounding box center [315, 451] width 69 height 32
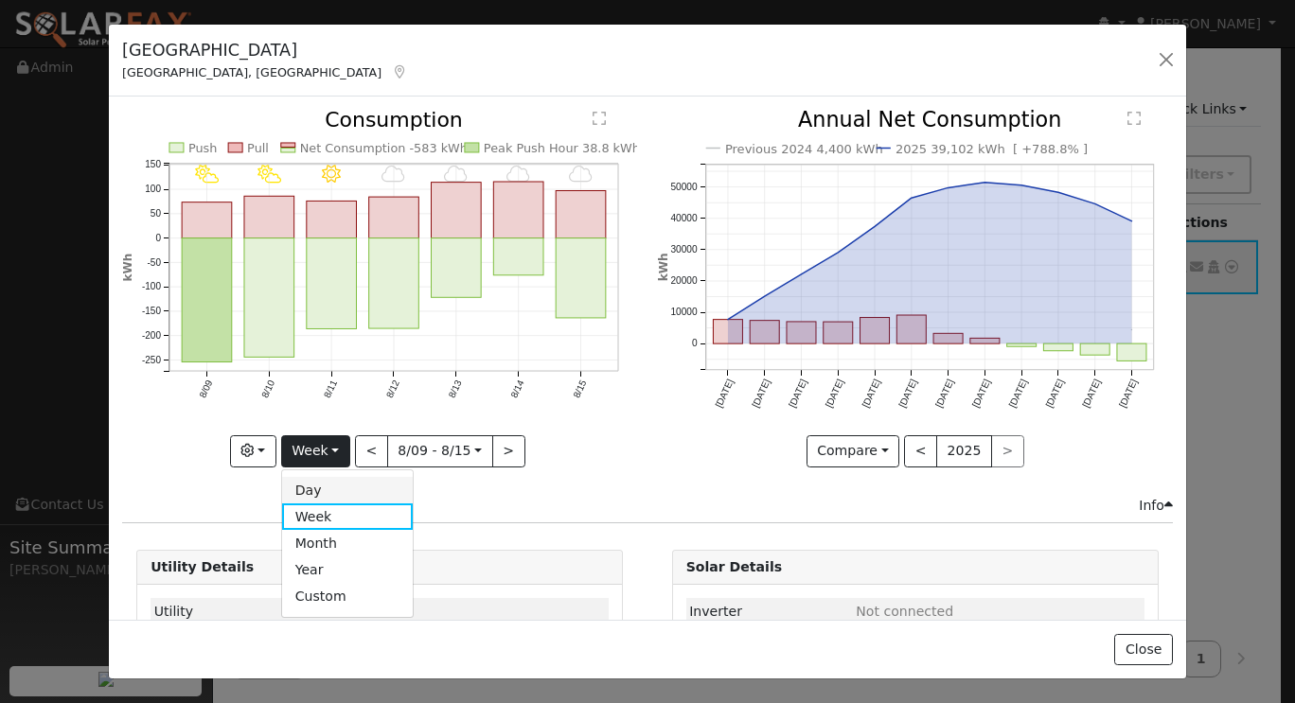
click at [337, 481] on link "Day" at bounding box center [348, 490] width 132 height 27
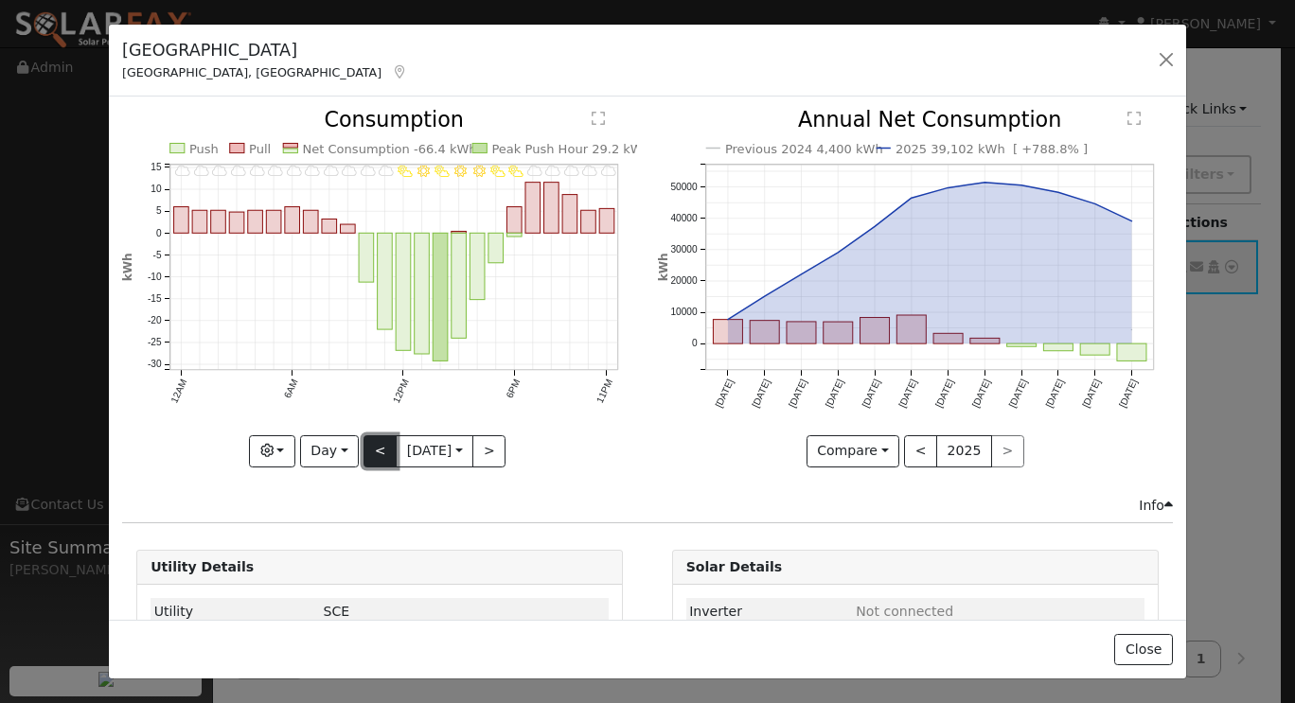
click at [369, 453] on button "<" at bounding box center [380, 451] width 33 height 32
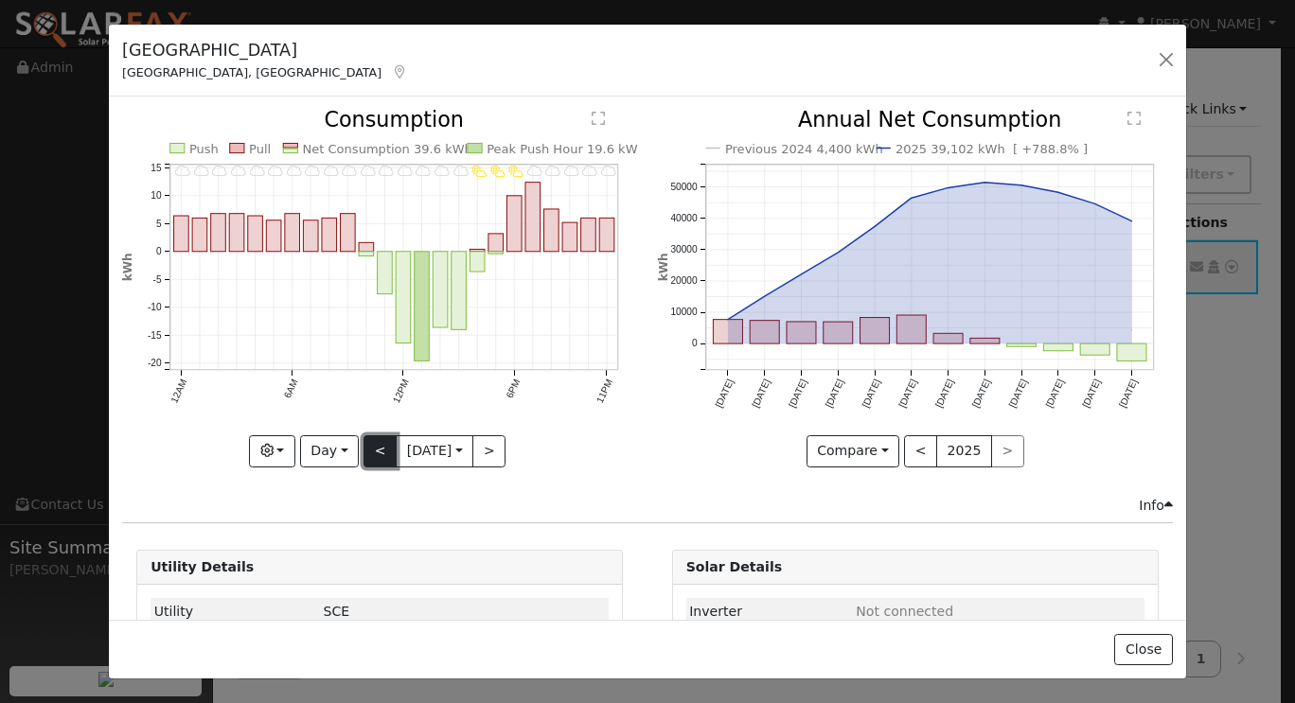
click at [374, 446] on button "<" at bounding box center [380, 451] width 33 height 32
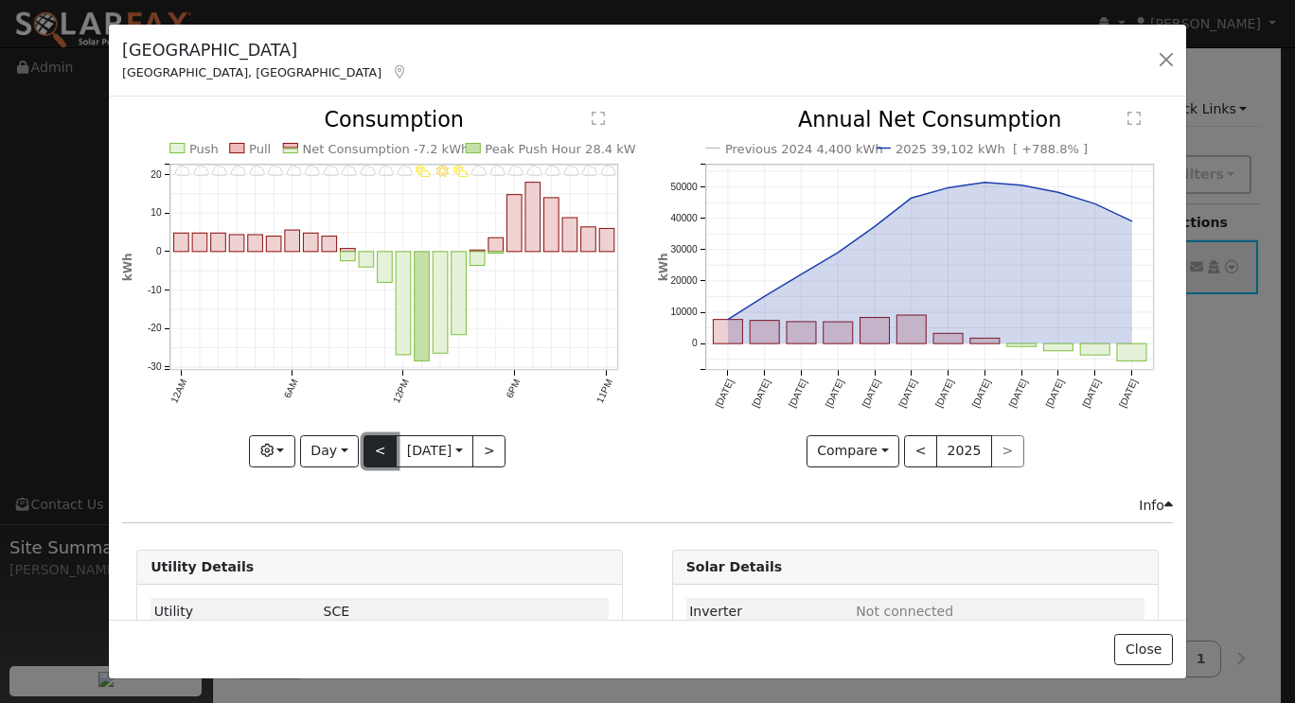
click at [374, 446] on button "<" at bounding box center [380, 451] width 33 height 32
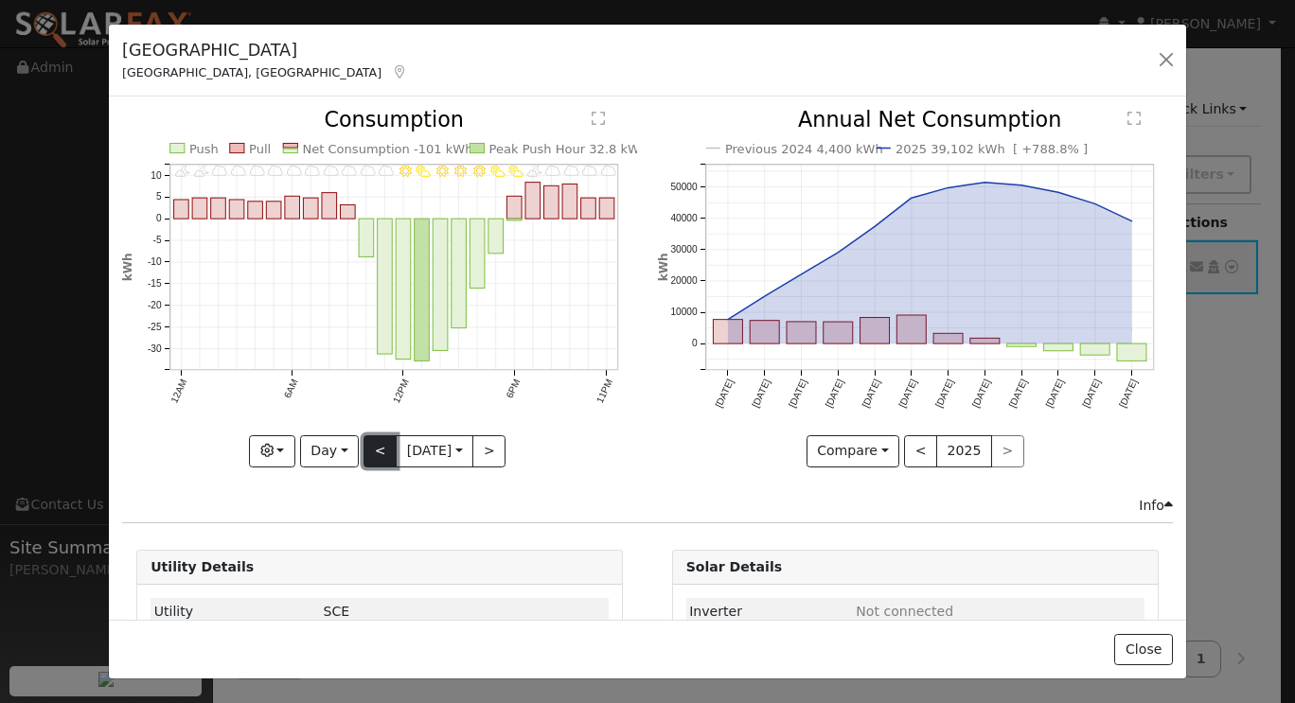
click at [374, 446] on button "<" at bounding box center [380, 451] width 33 height 32
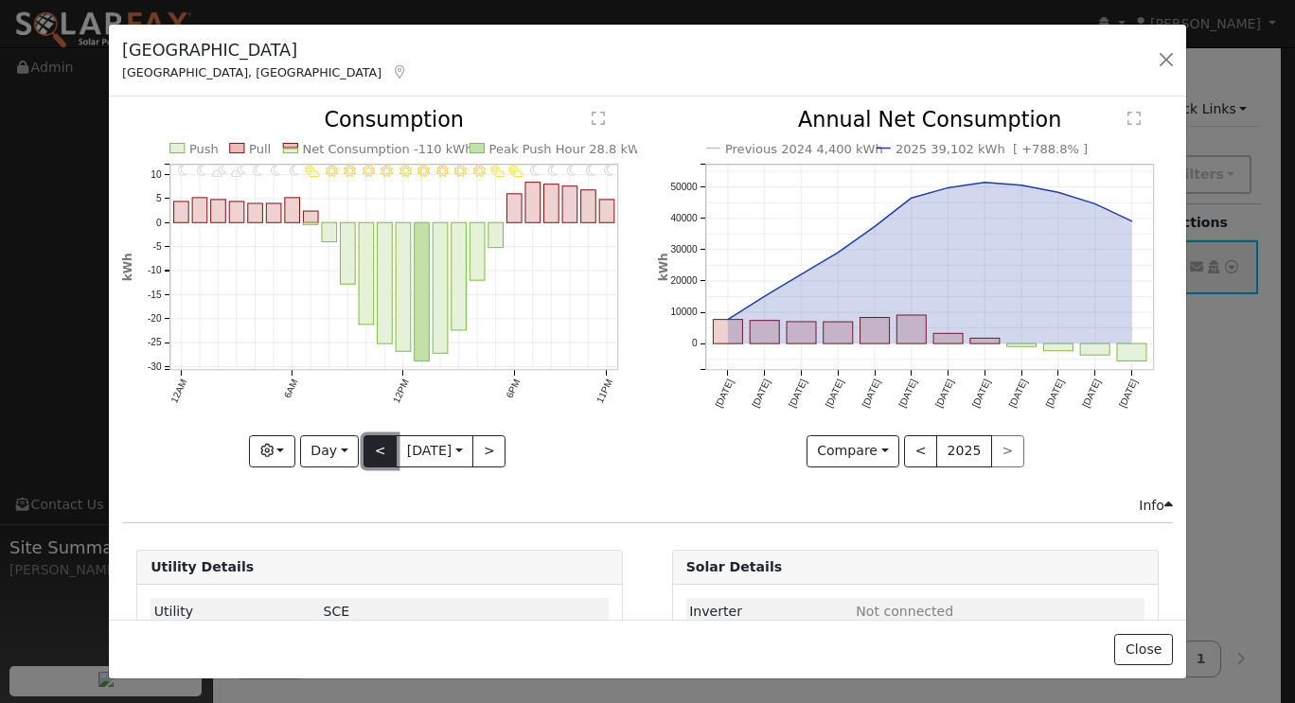
click at [373, 451] on button "<" at bounding box center [380, 451] width 33 height 32
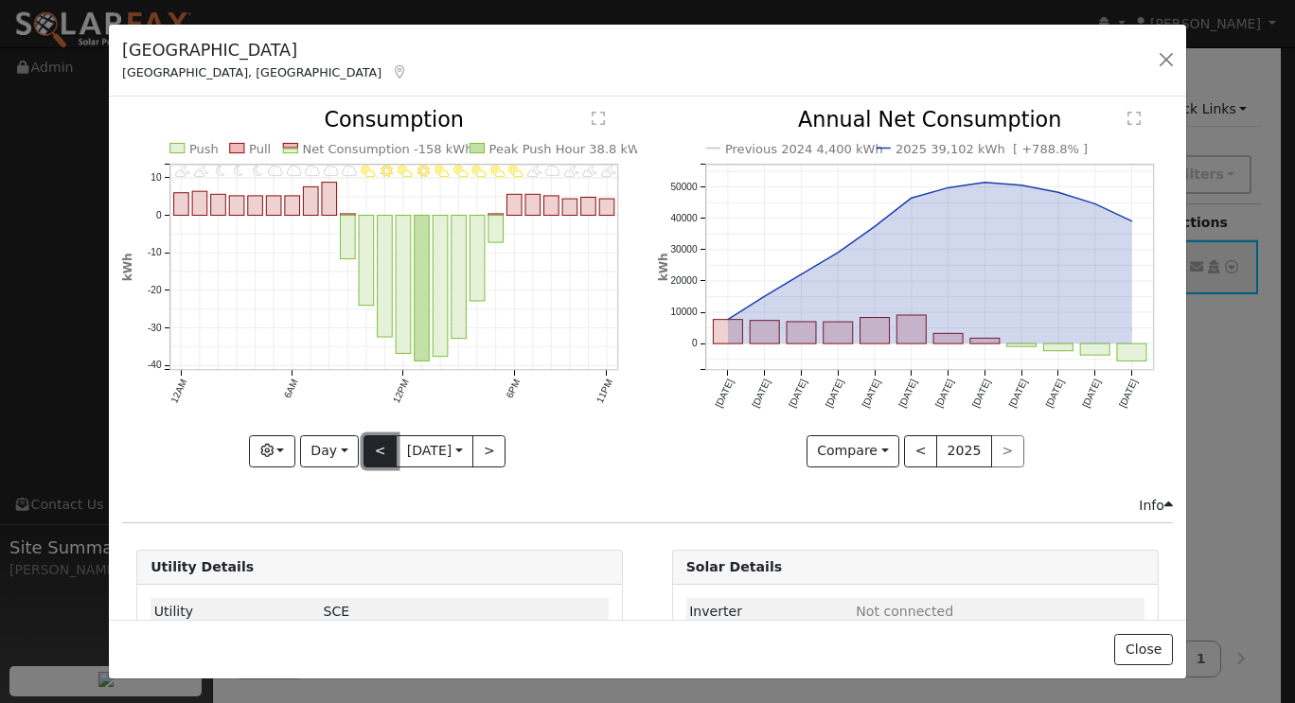
click at [373, 451] on button "<" at bounding box center [380, 451] width 33 height 32
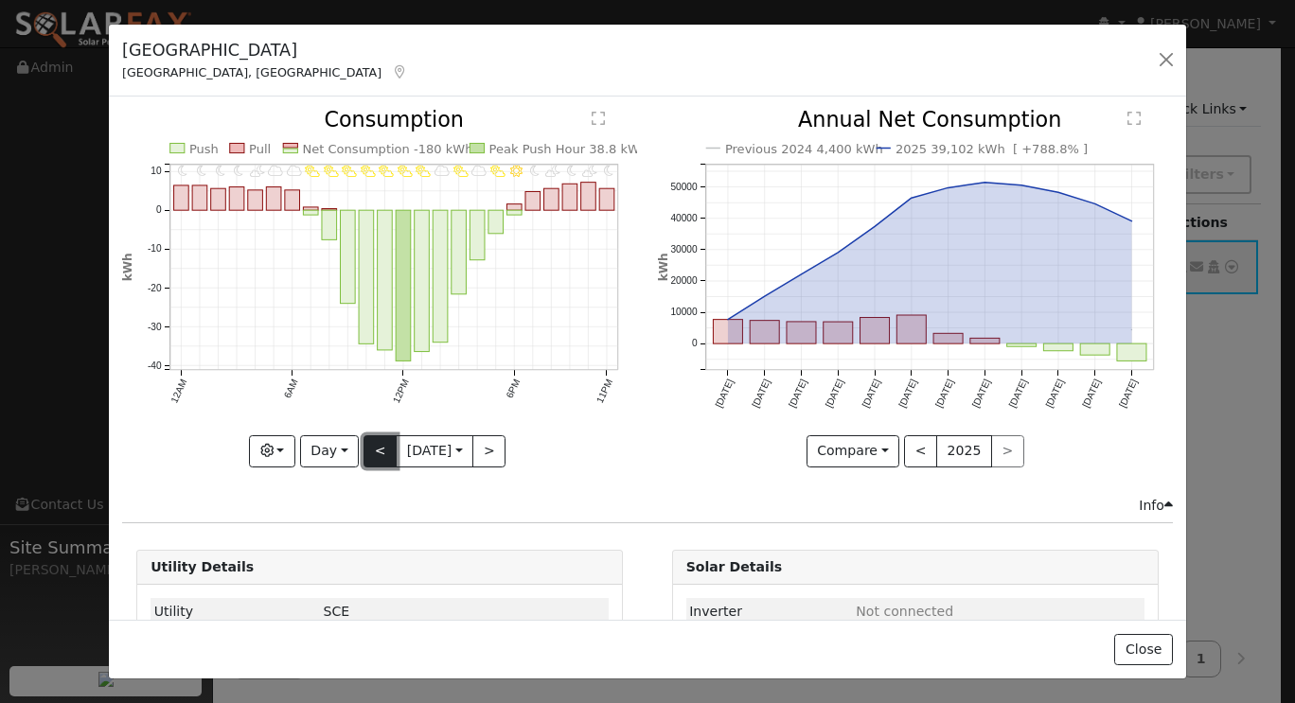
click at [373, 451] on button "<" at bounding box center [380, 451] width 33 height 32
type input "2025-08-08"
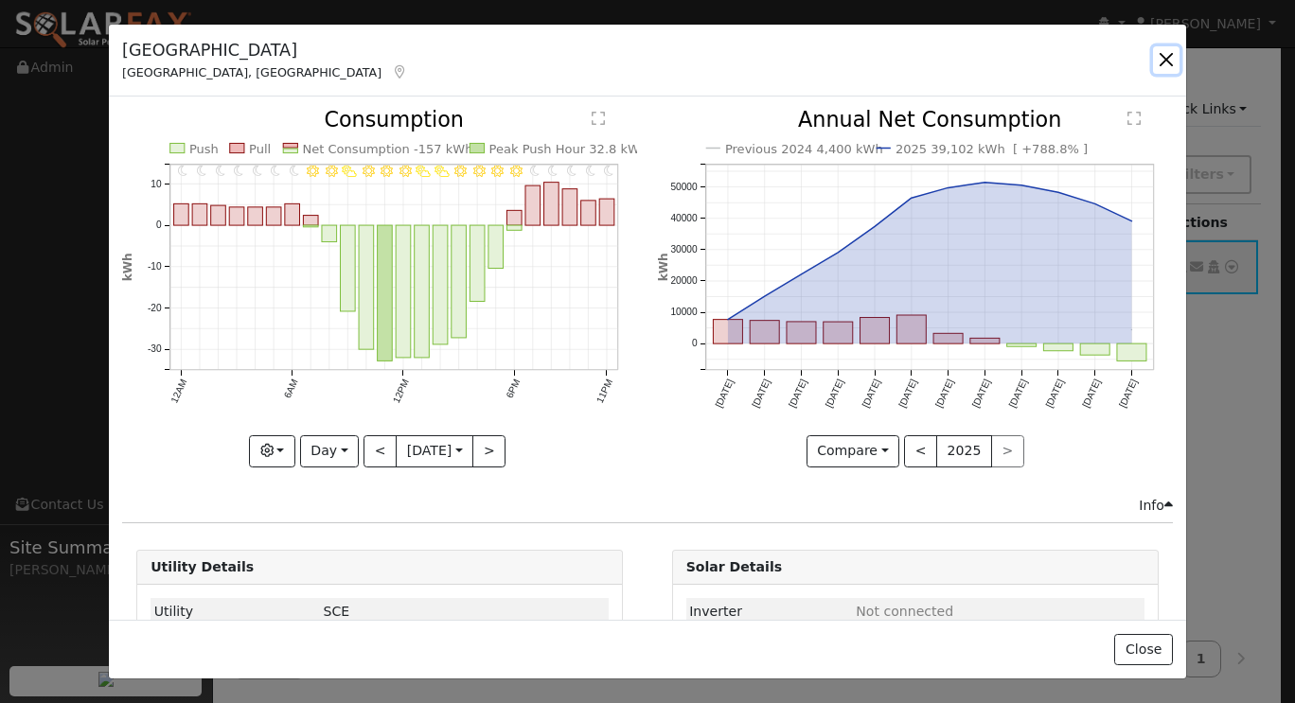
click at [1171, 68] on button "button" at bounding box center [1166, 59] width 27 height 27
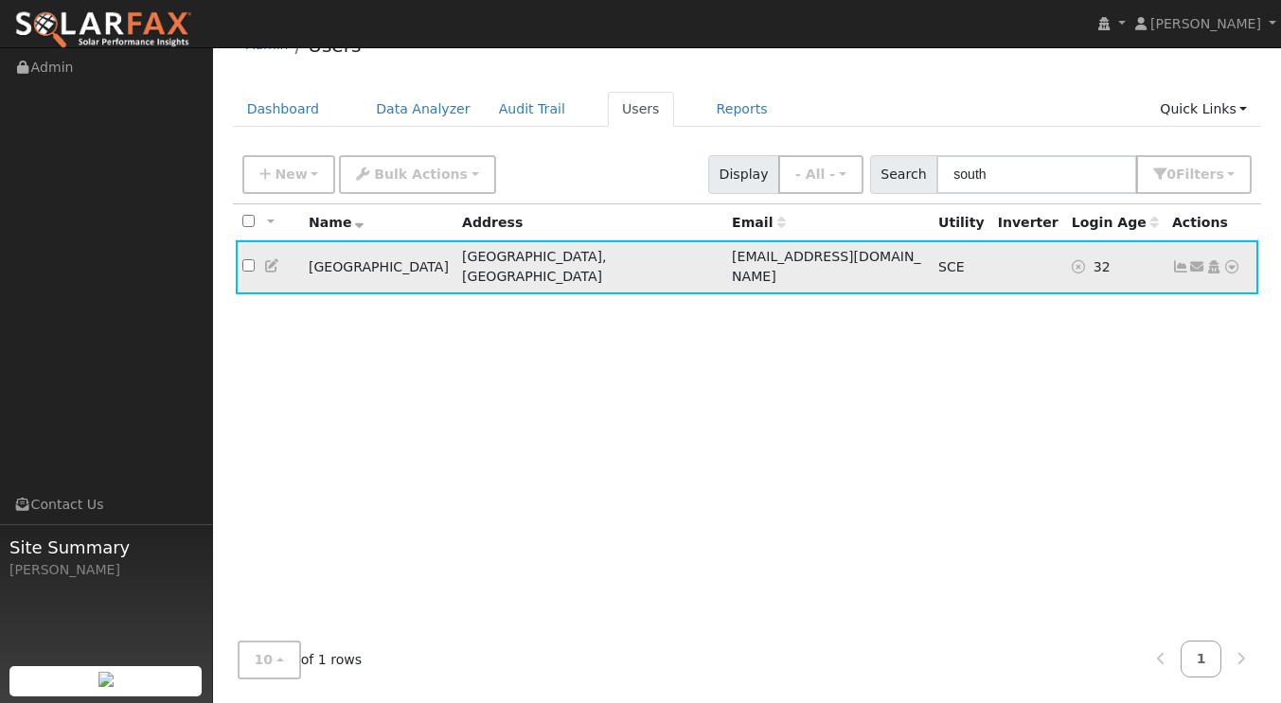
click at [1233, 265] on icon at bounding box center [1231, 266] width 17 height 13
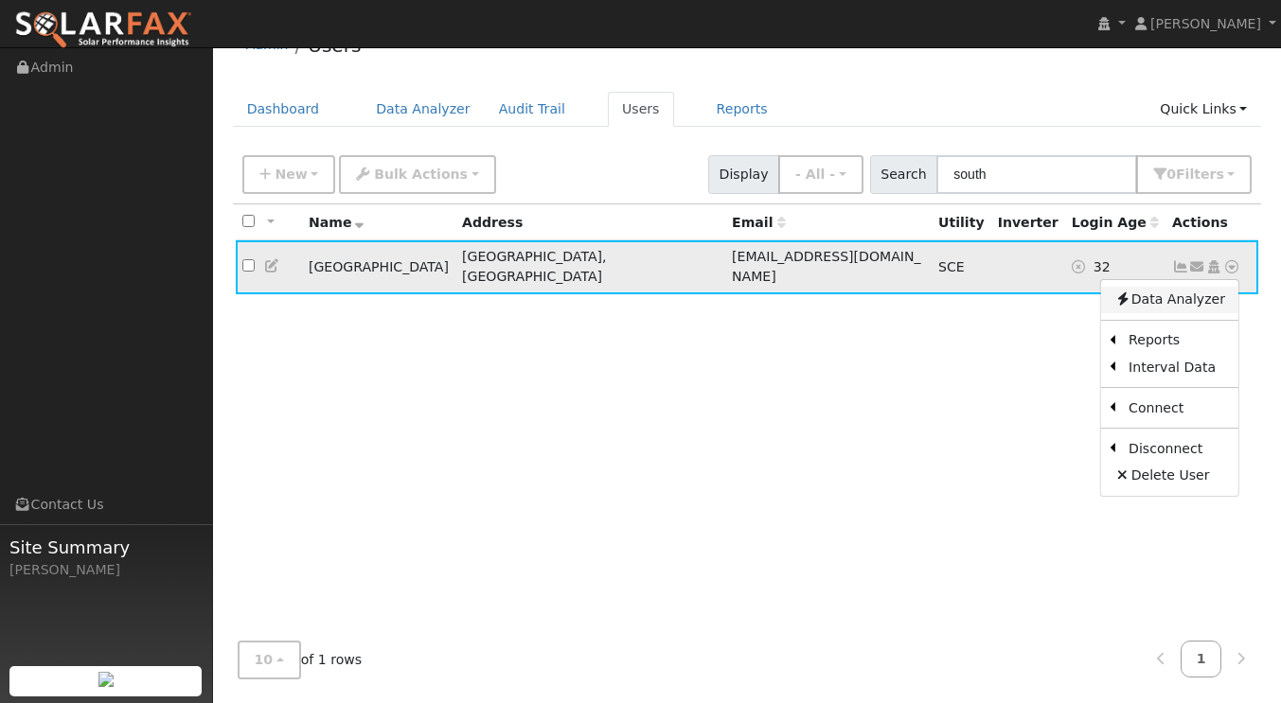
click at [1181, 300] on link "Data Analyzer" at bounding box center [1169, 300] width 137 height 27
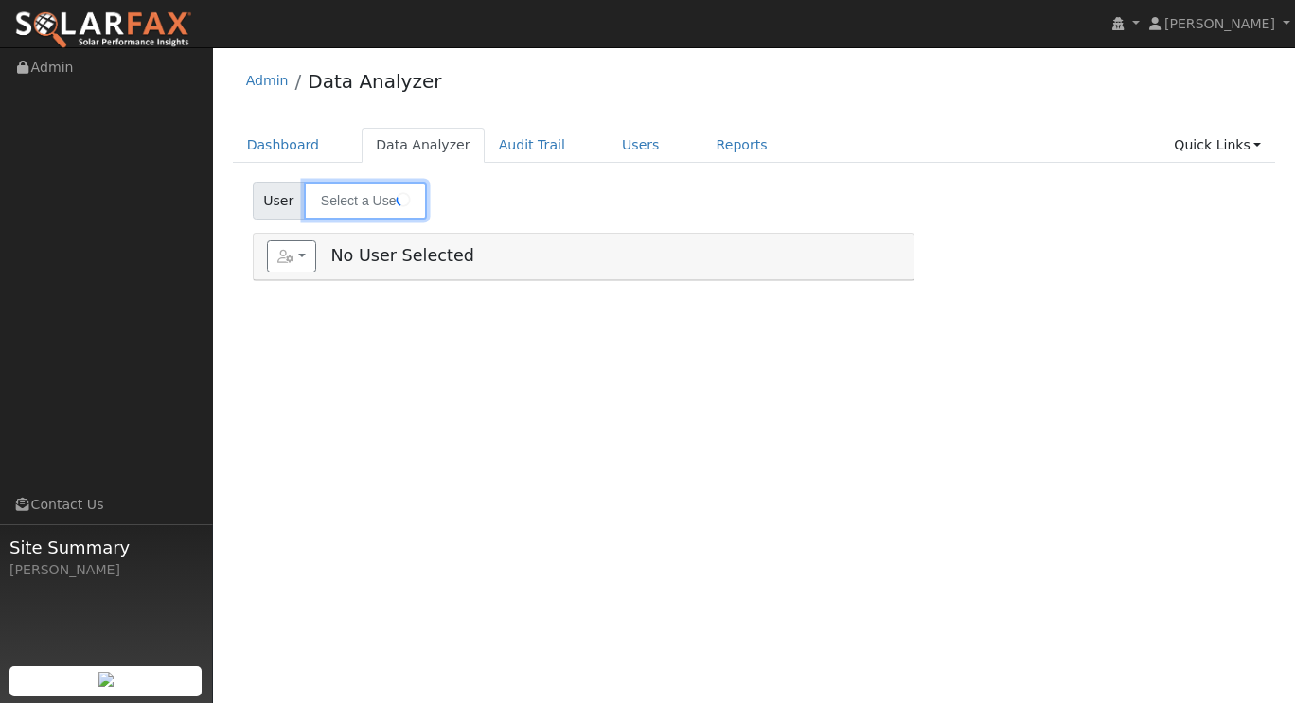
type input "[GEOGRAPHIC_DATA]"
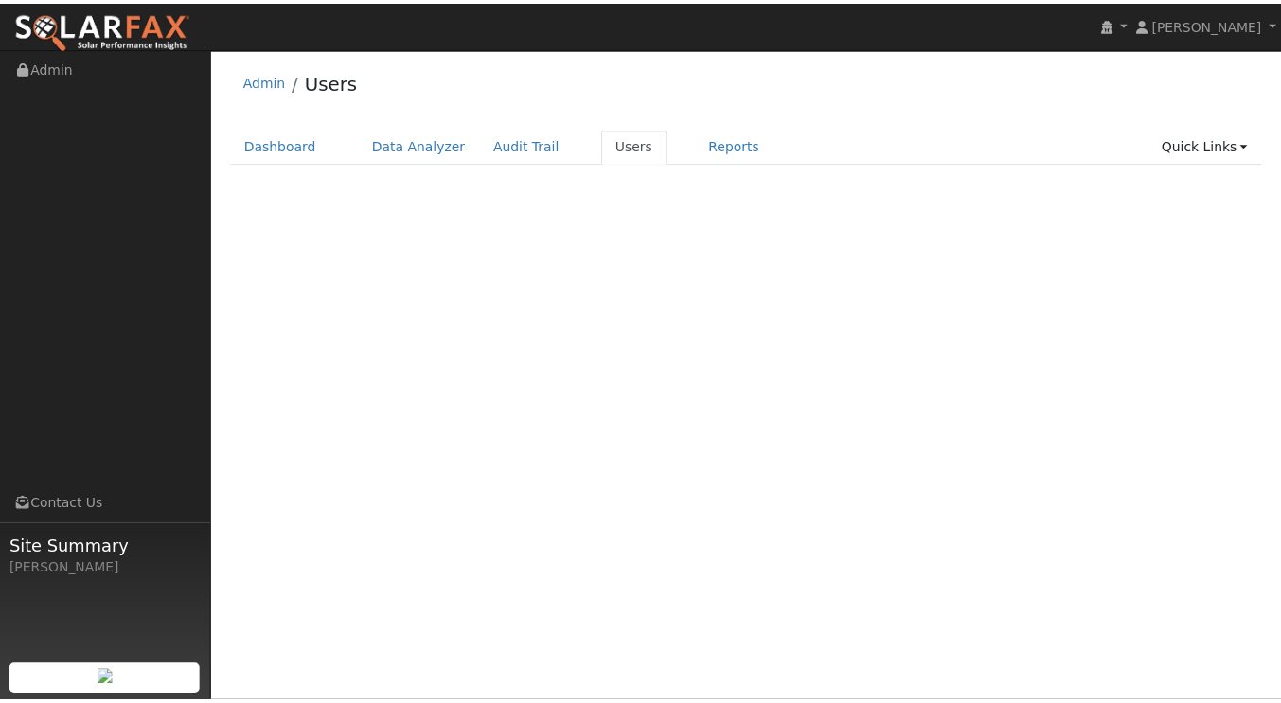
scroll to position [36, 0]
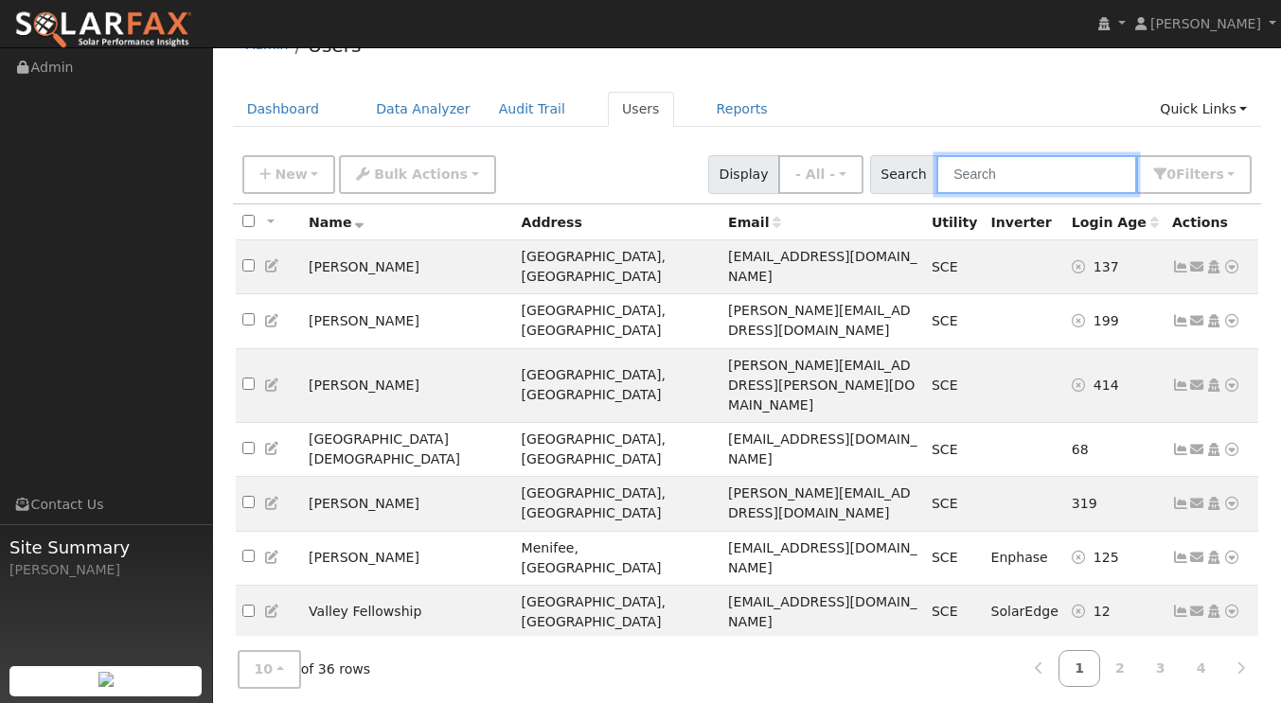
click at [995, 175] on input "text" at bounding box center [1036, 174] width 201 height 39
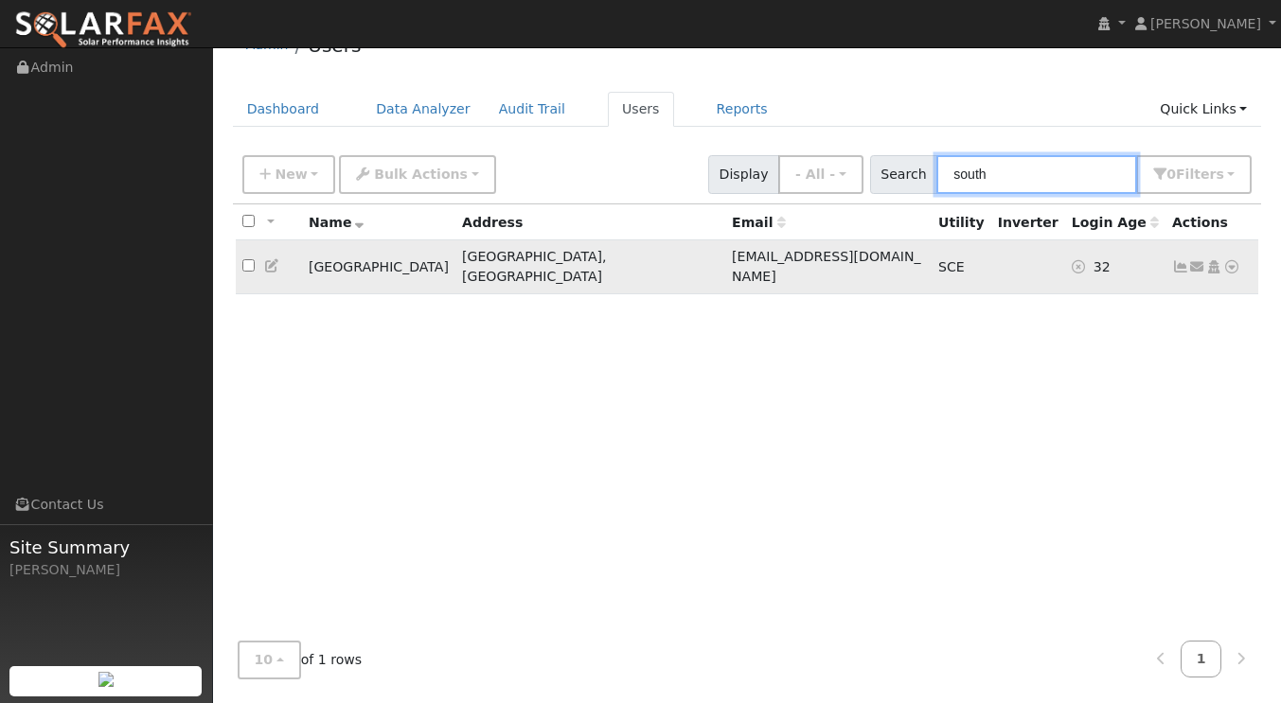
type input "south"
click at [1230, 261] on icon at bounding box center [1231, 266] width 17 height 13
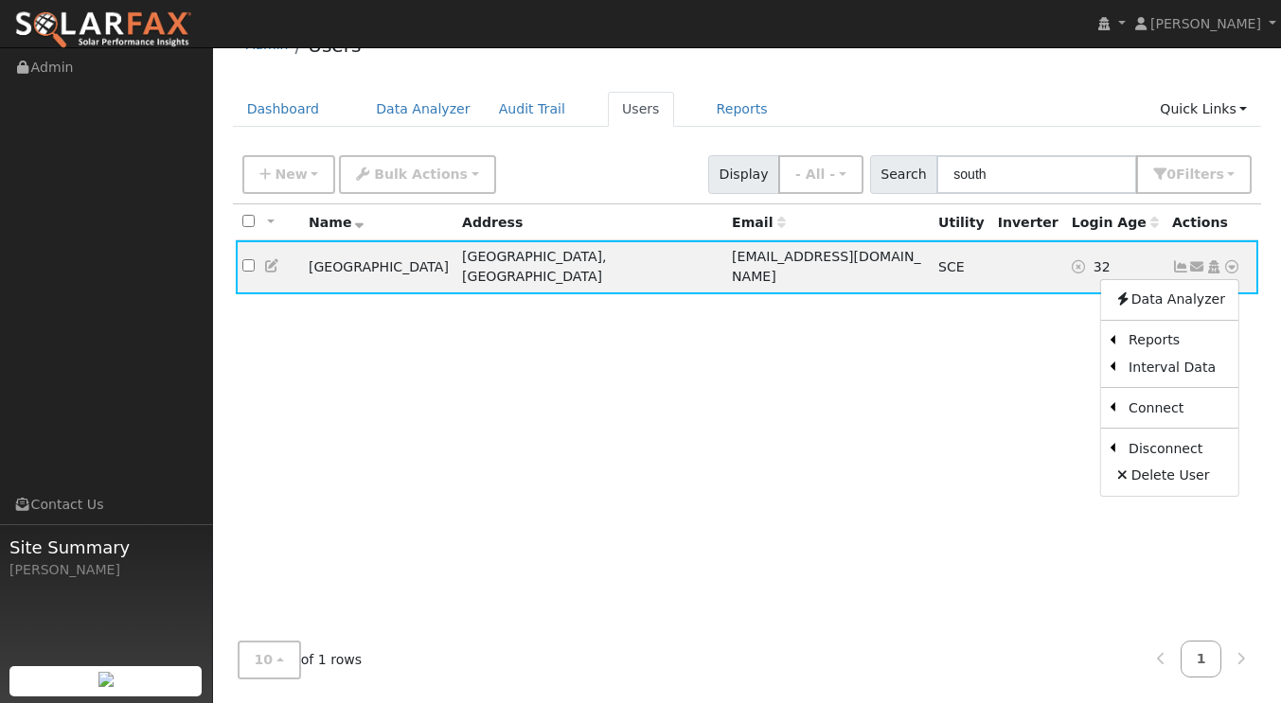
click at [1133, 223] on th "Login Age" at bounding box center [1115, 221] width 100 height 35
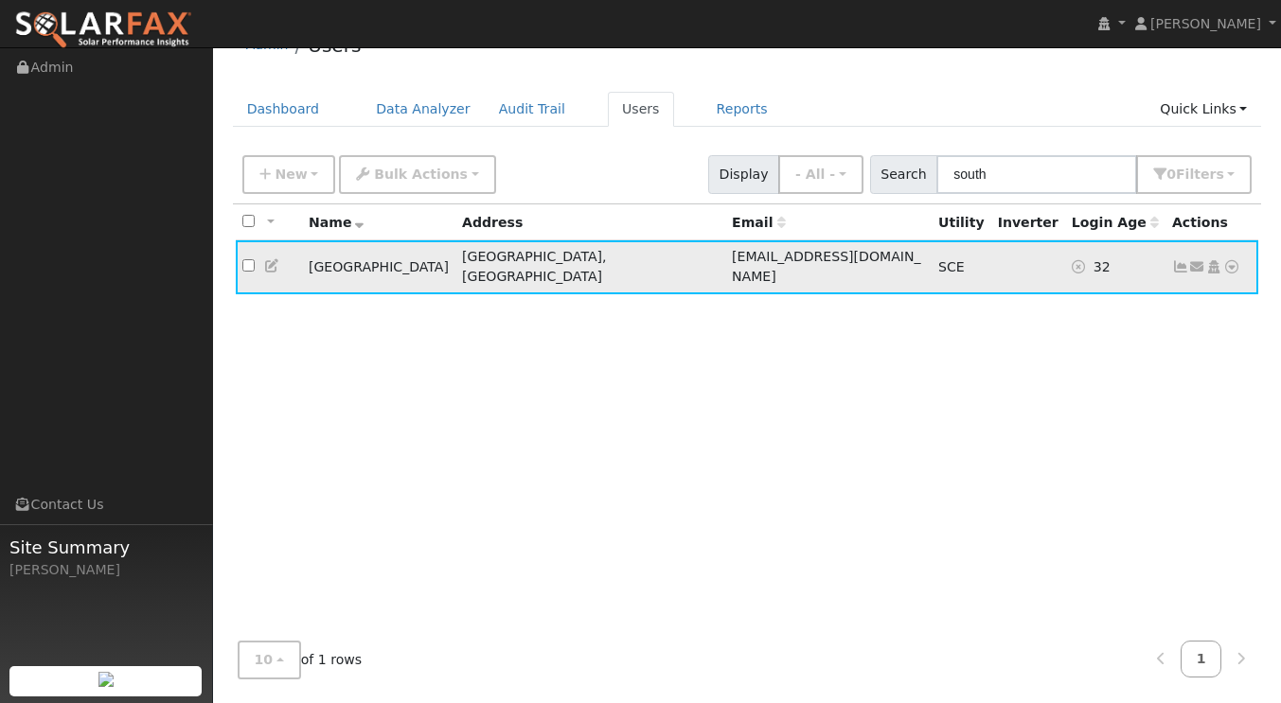
click at [1180, 260] on icon at bounding box center [1180, 266] width 17 height 13
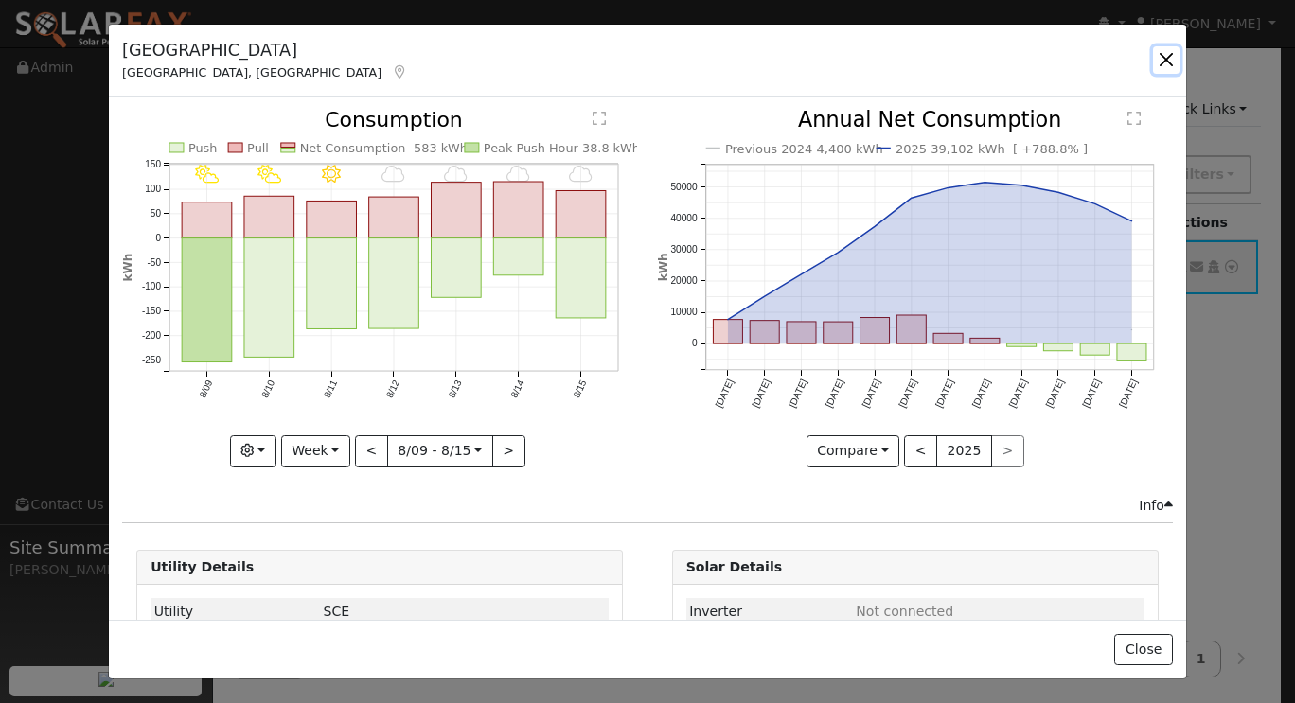
click at [1167, 58] on button "button" at bounding box center [1166, 59] width 27 height 27
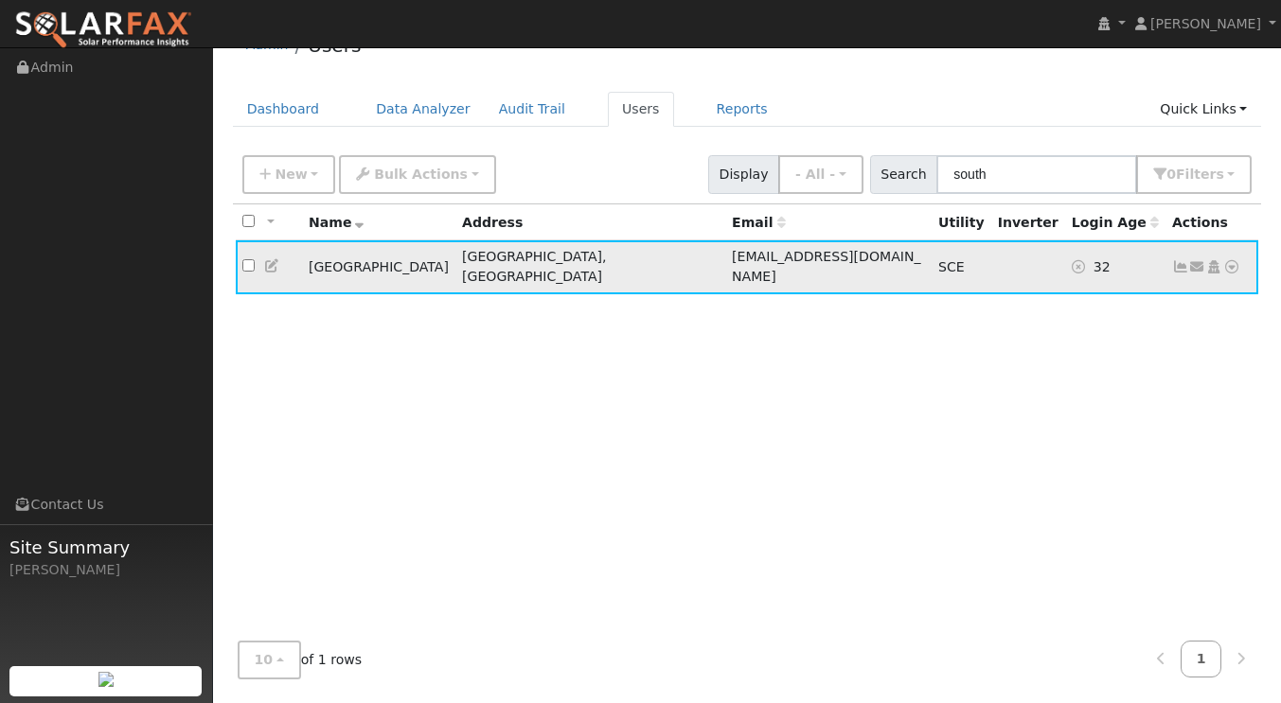
click at [1228, 260] on icon at bounding box center [1231, 266] width 17 height 13
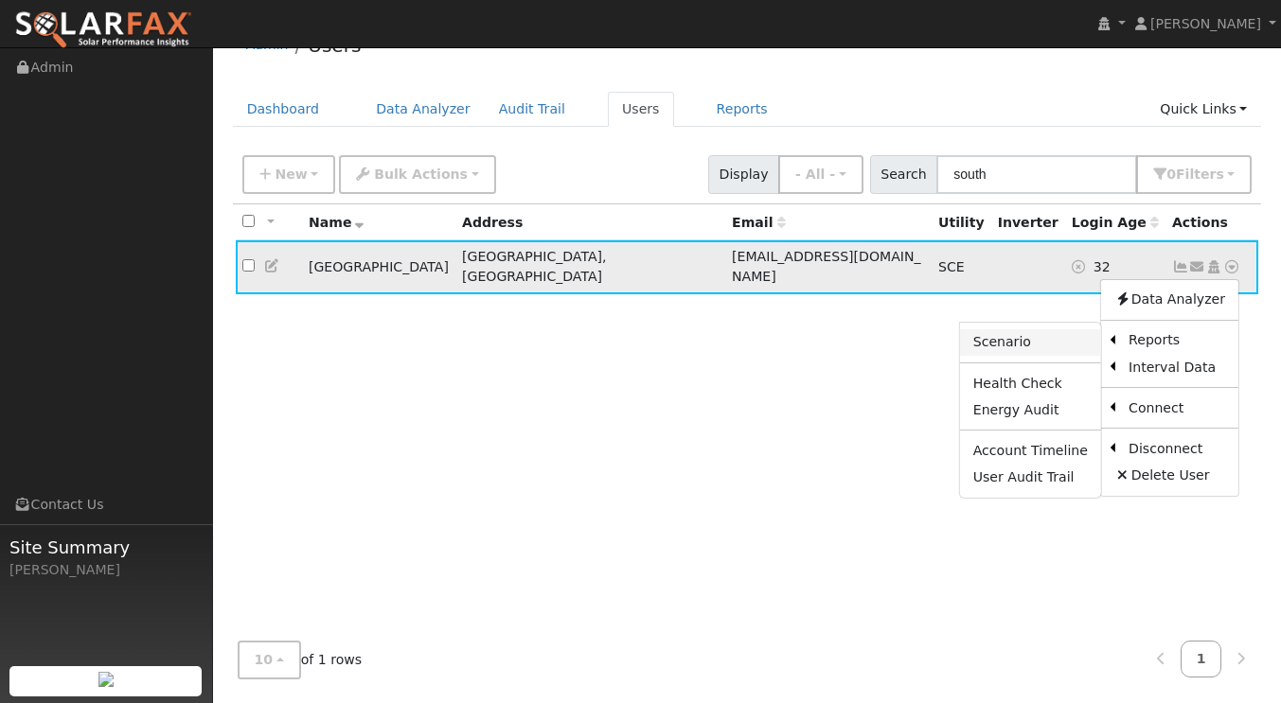
click at [1049, 333] on link "Scenario" at bounding box center [1030, 342] width 141 height 27
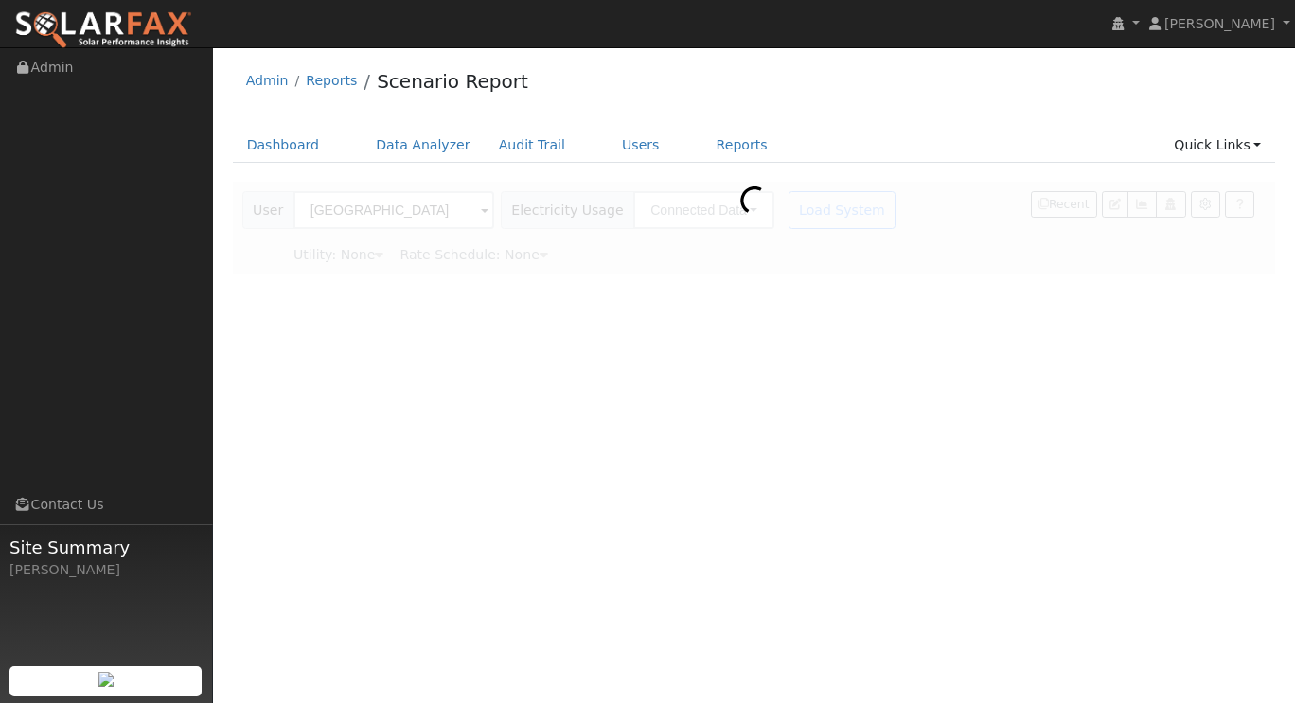
type input "Southern [US_STATE] Edison"
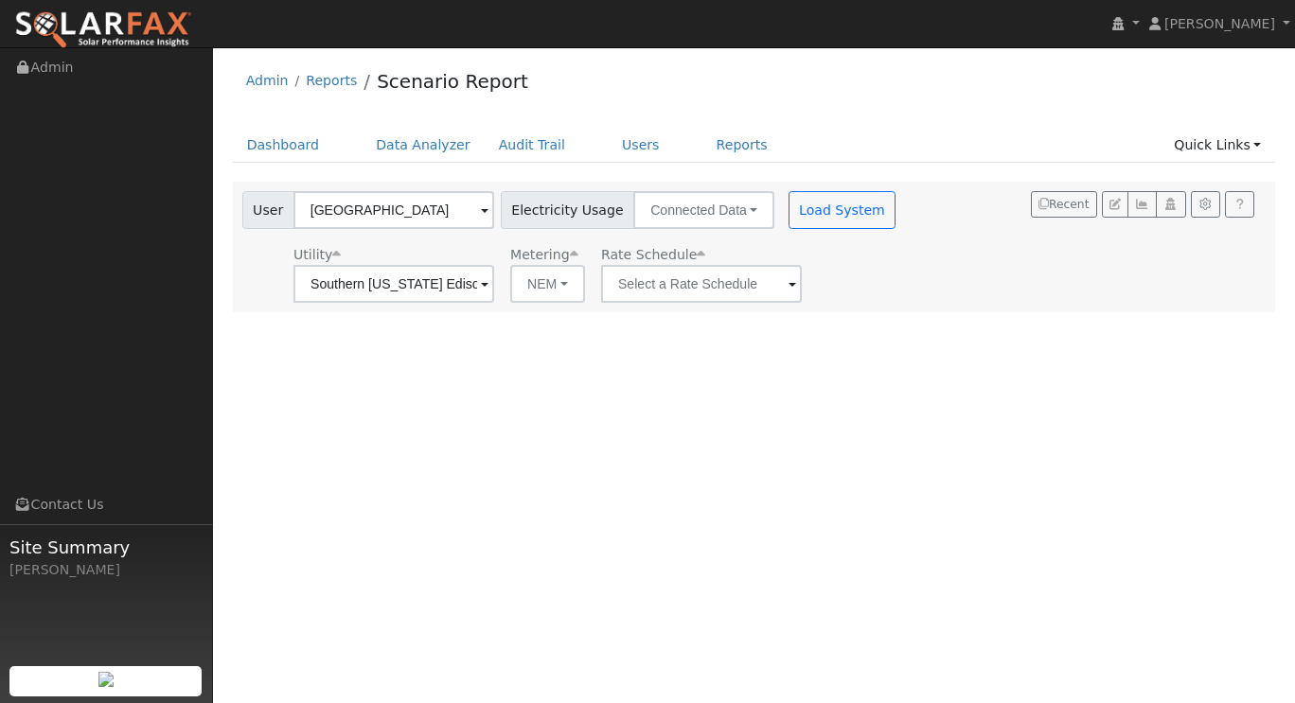
click at [489, 283] on span at bounding box center [485, 286] width 8 height 22
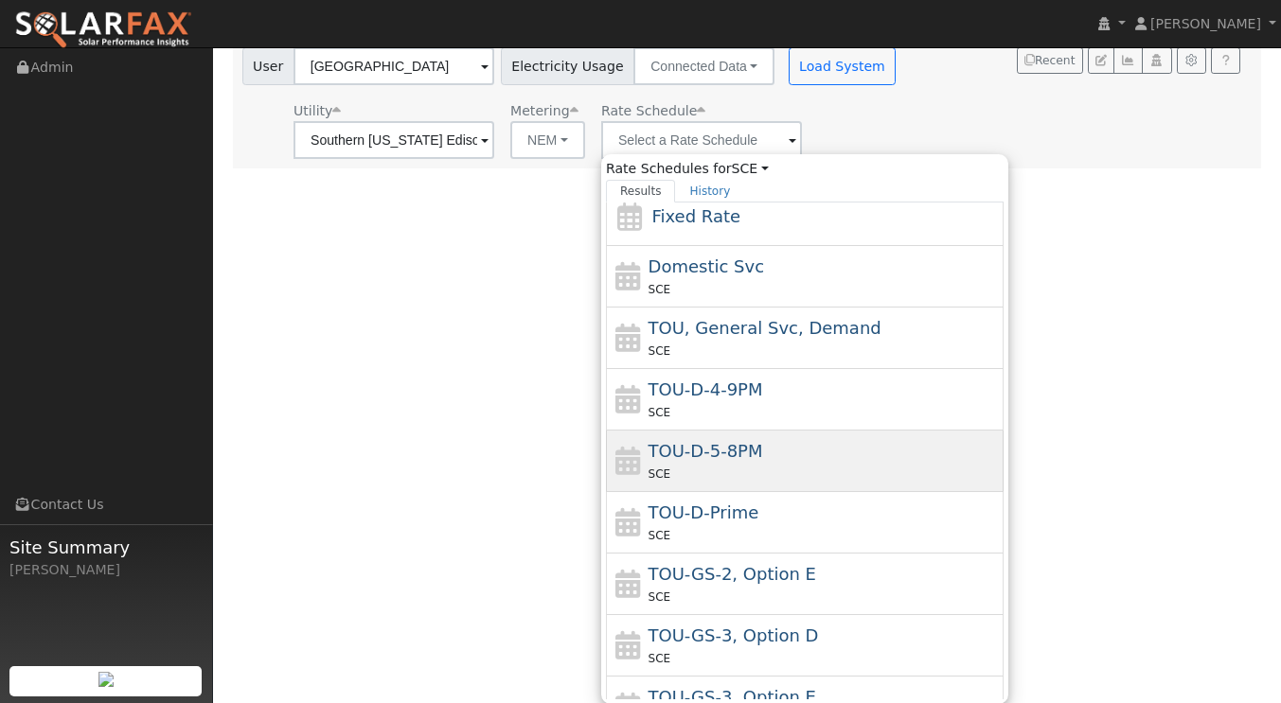
scroll to position [146, 0]
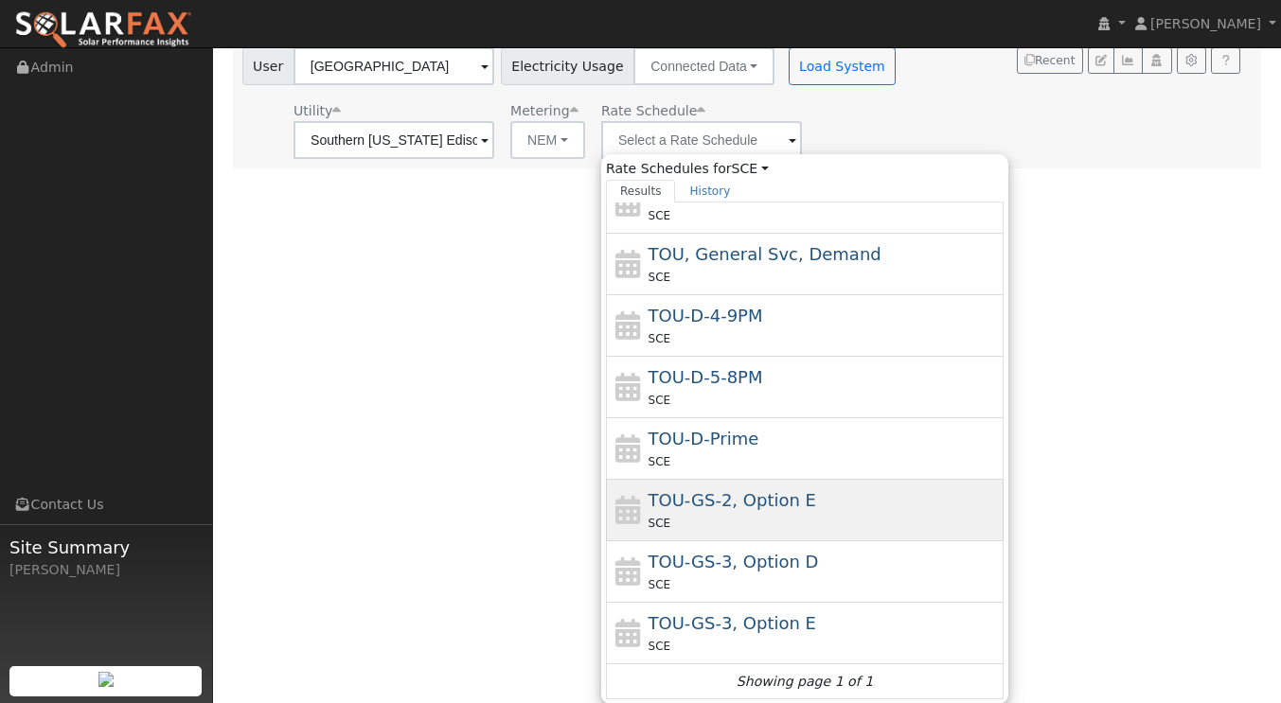
click at [827, 500] on div "TOU-GS-2, Option E SCE" at bounding box center [823, 510] width 351 height 45
type input "TOU-GS-2, Option E"
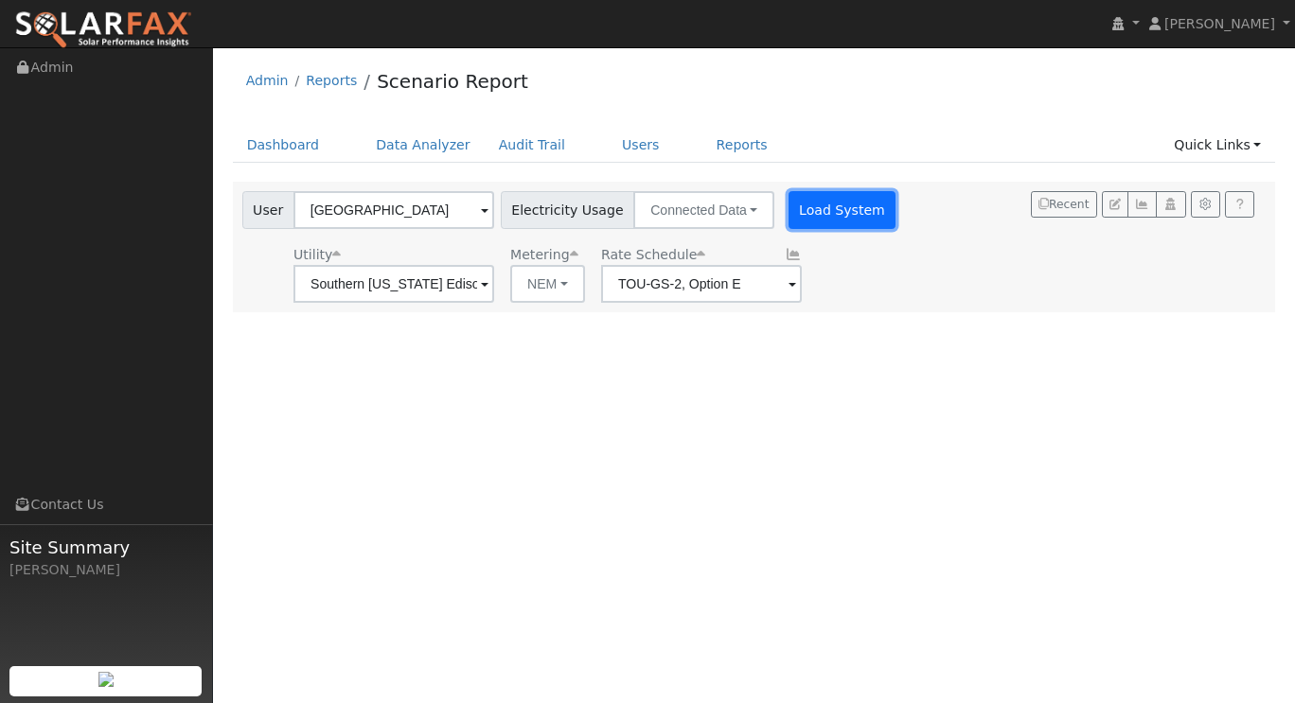
click at [834, 219] on button "Load System" at bounding box center [843, 210] width 108 height 38
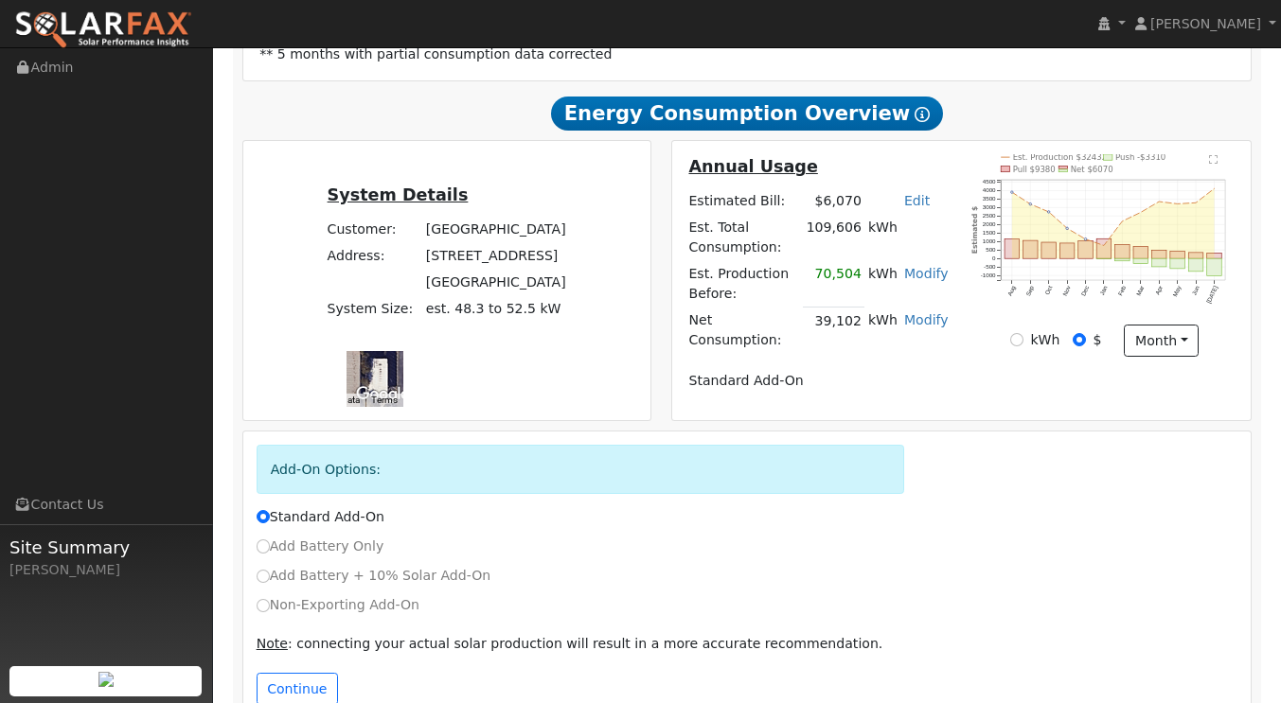
scroll to position [417, 0]
click at [287, 672] on button "Continue" at bounding box center [297, 688] width 81 height 32
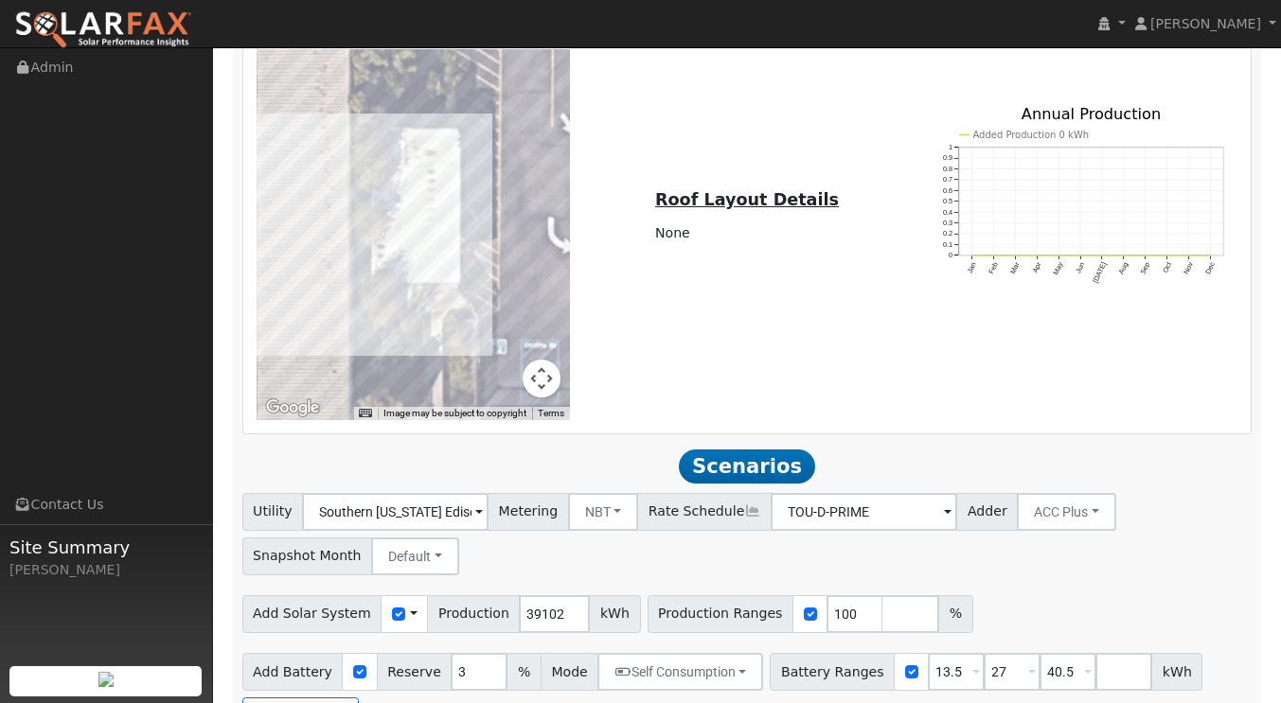
scroll to position [1479, 0]
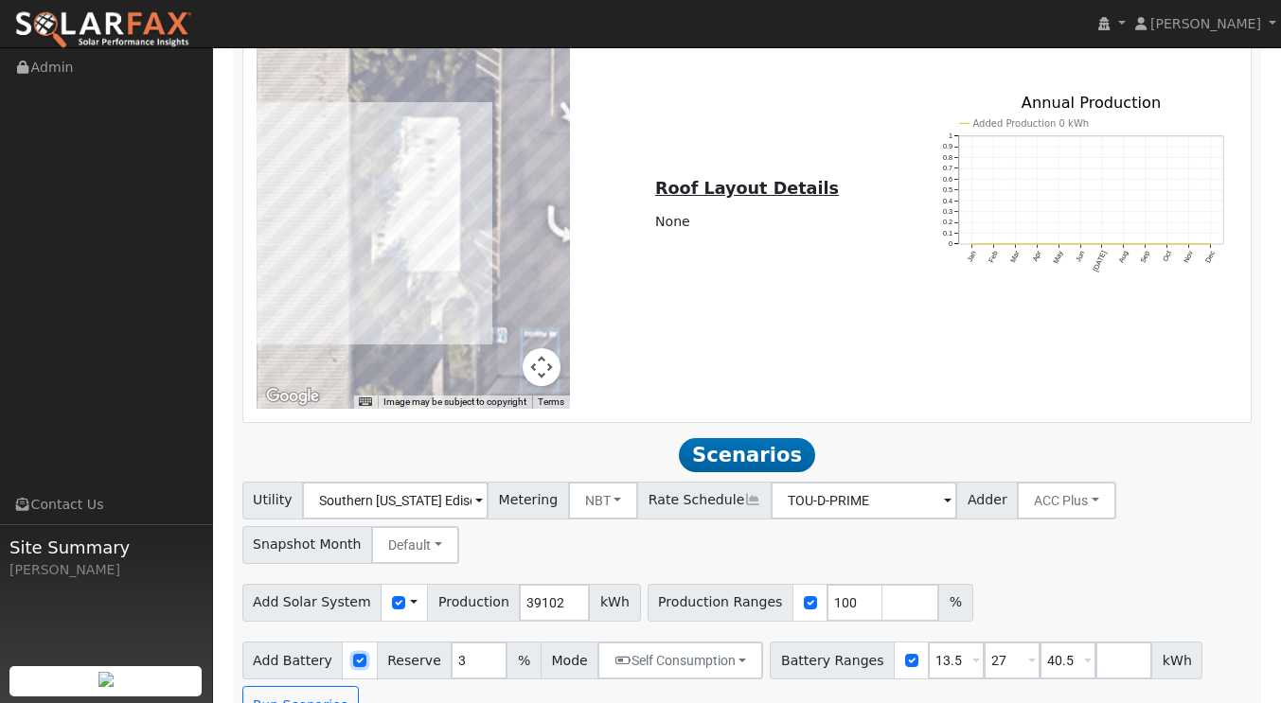
click at [353, 654] on input "checkbox" at bounding box center [359, 660] width 13 height 13
checkbox input "false"
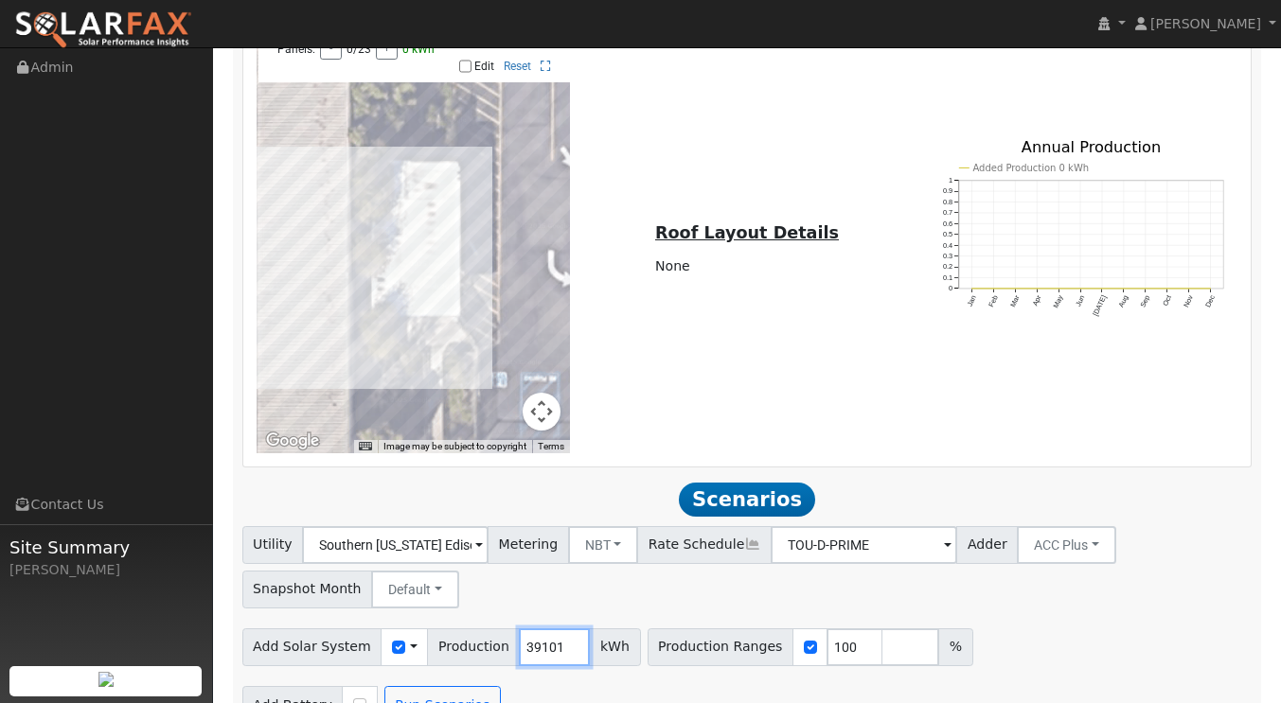
click at [549, 629] on input "39101" at bounding box center [554, 648] width 71 height 38
type input "3"
type input "14848"
click at [409, 686] on button "Run Scenarios" at bounding box center [442, 705] width 116 height 38
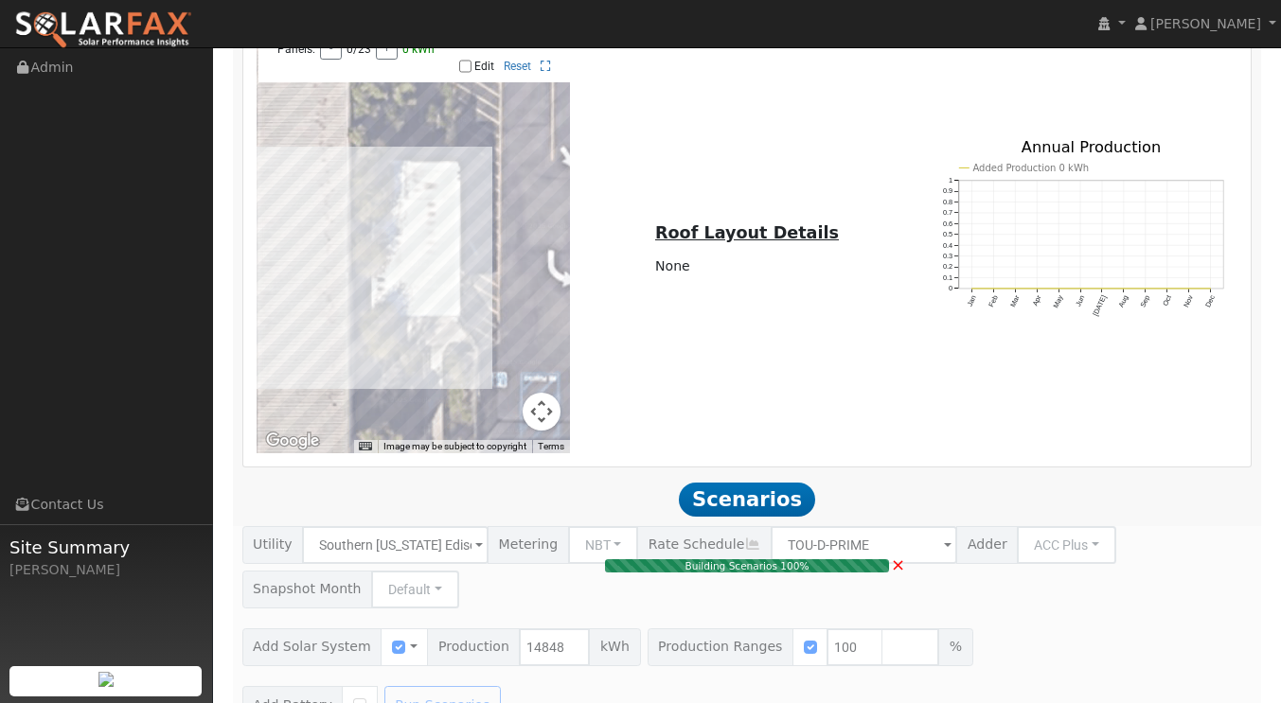
type input "9.9"
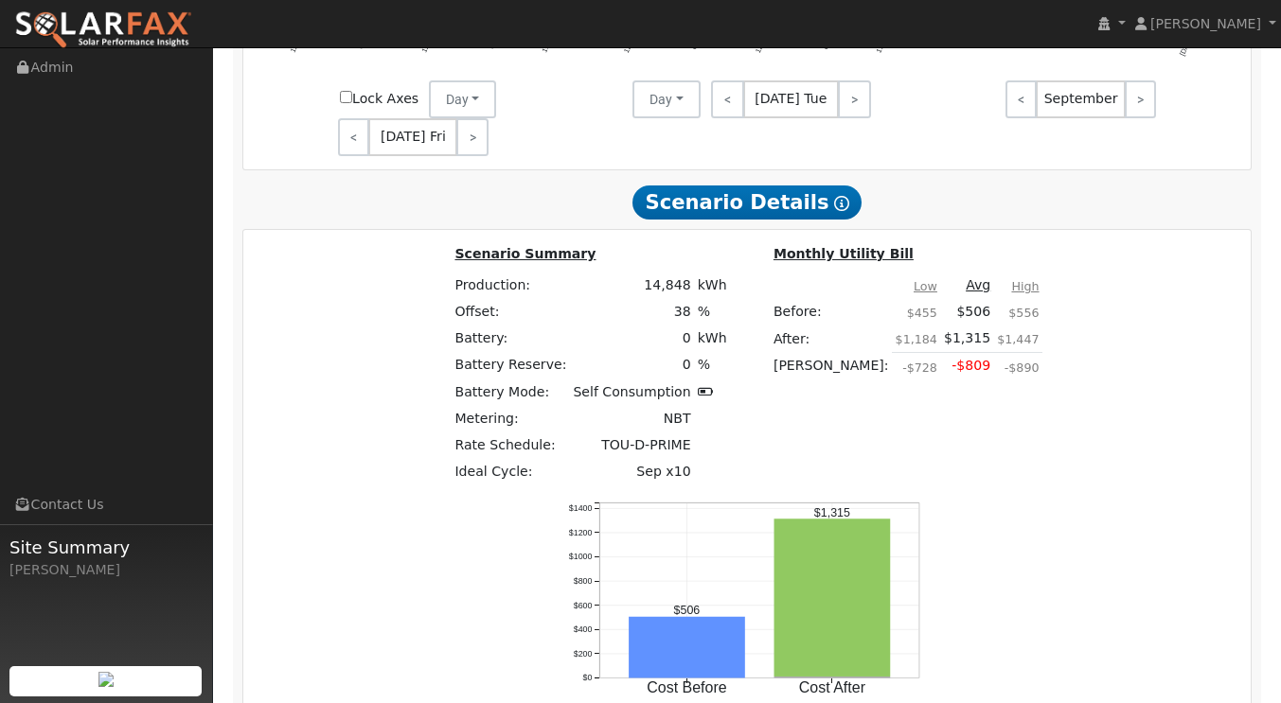
scroll to position [2461, 0]
